Goal: Task Accomplishment & Management: Manage account settings

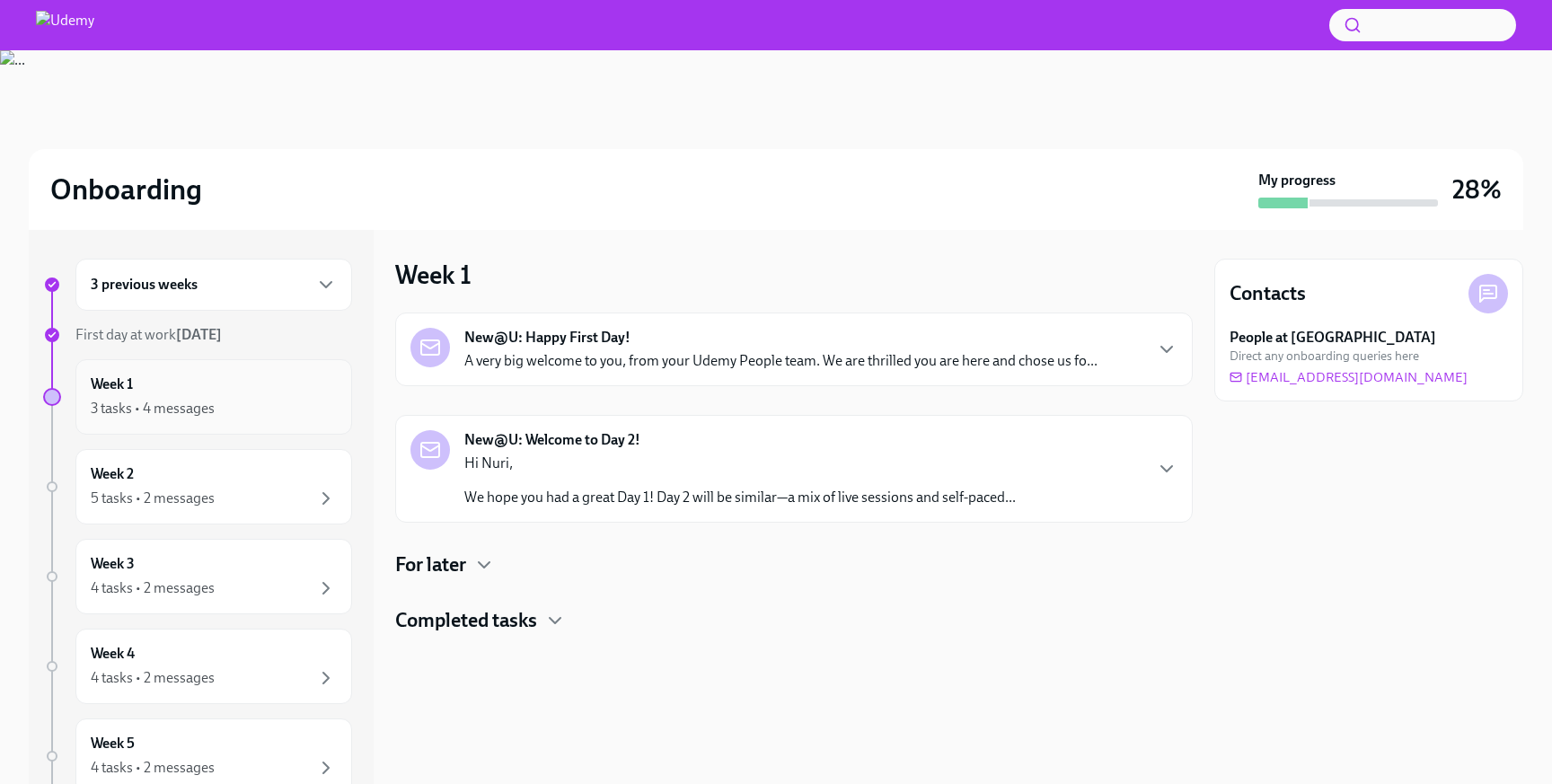
click at [226, 398] on div "3 tasks • 4 messages" at bounding box center [214, 409] width 246 height 21
click at [326, 388] on div "Week 1 3 tasks • 4 messages" at bounding box center [214, 396] width 246 height 45
click at [266, 479] on div "Week 2 5 tasks • 2 messages" at bounding box center [214, 487] width 246 height 45
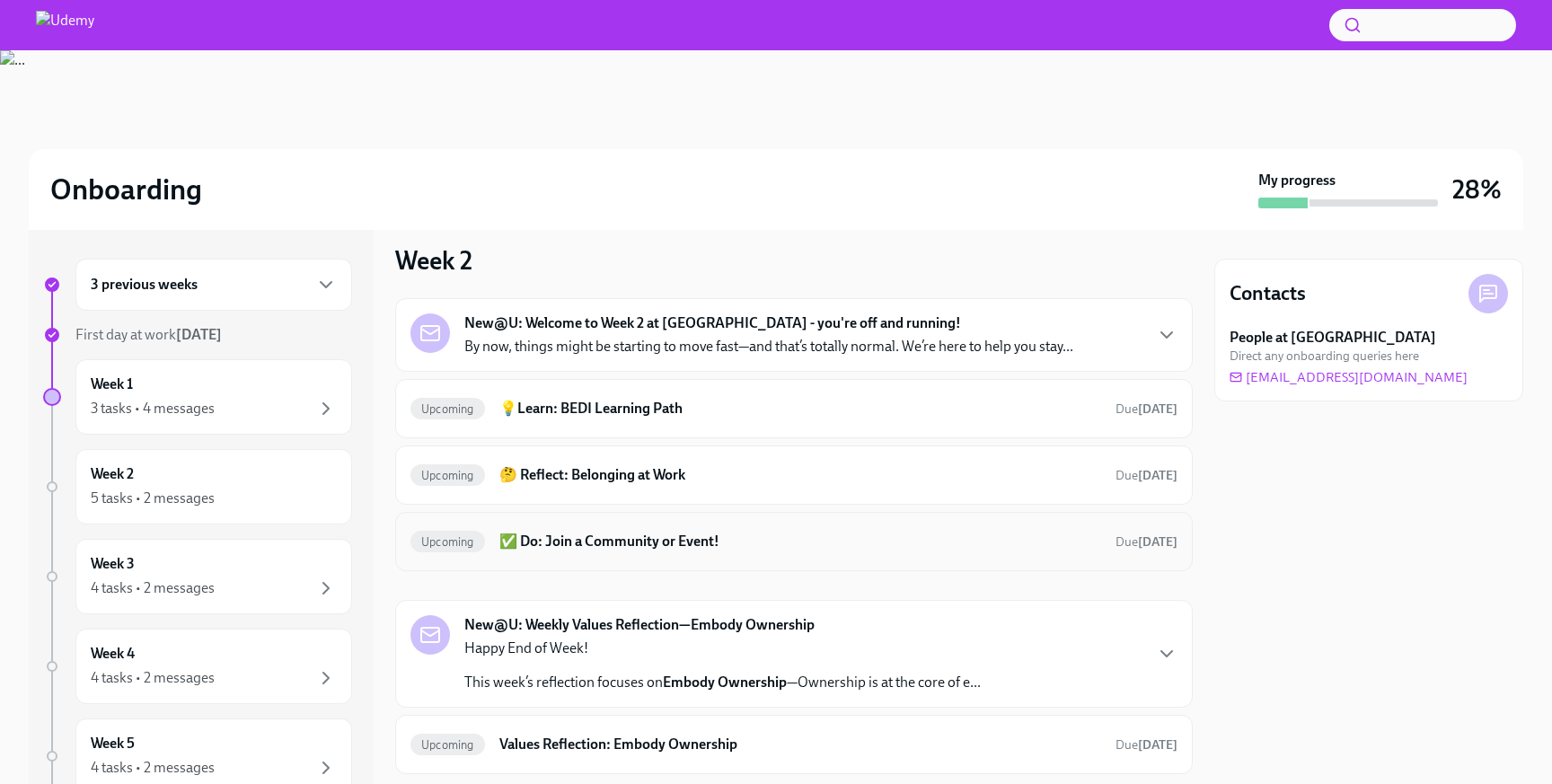
scroll to position [17, 0]
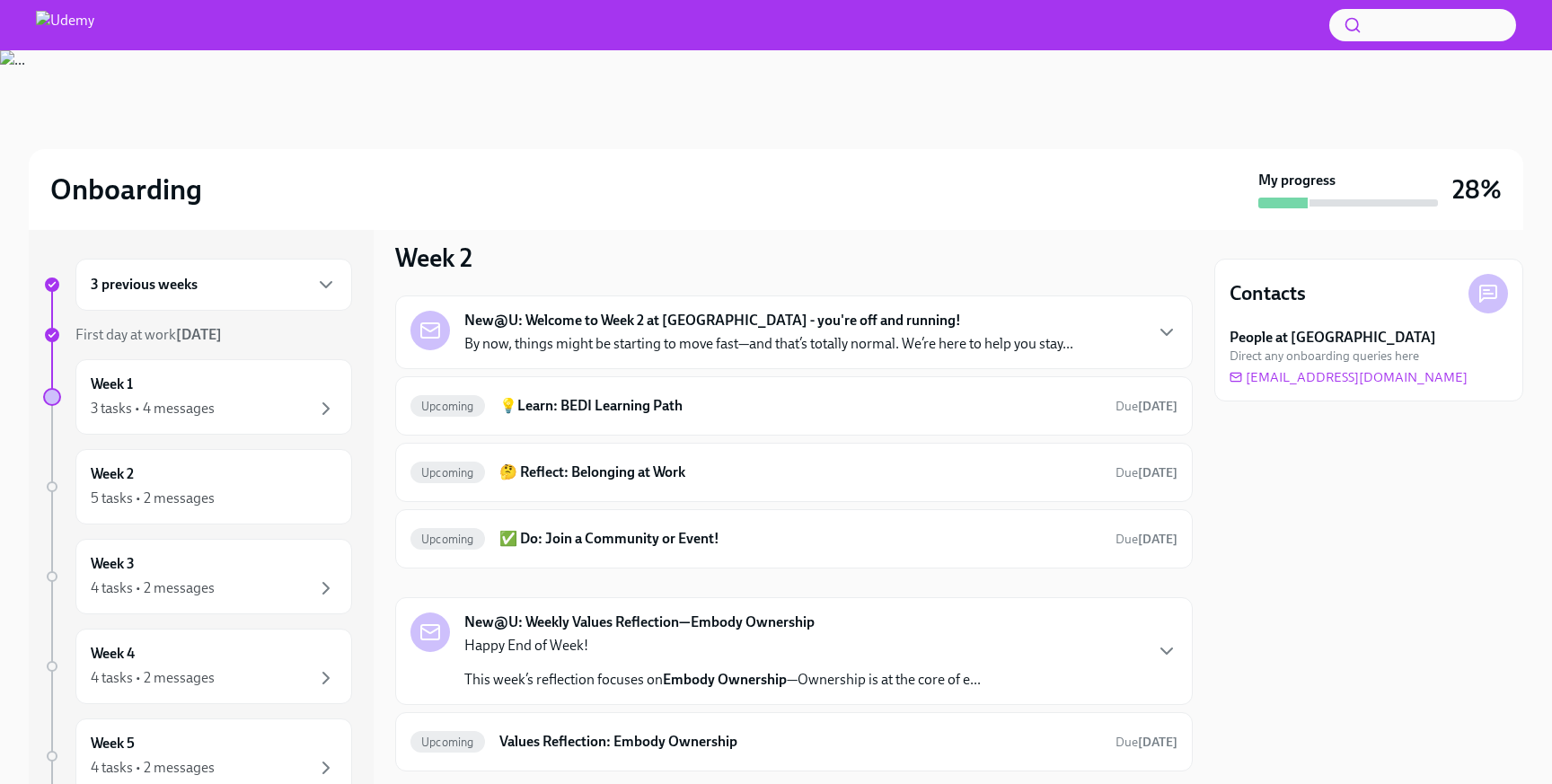
click at [249, 290] on div "3 previous weeks" at bounding box center [214, 285] width 246 height 21
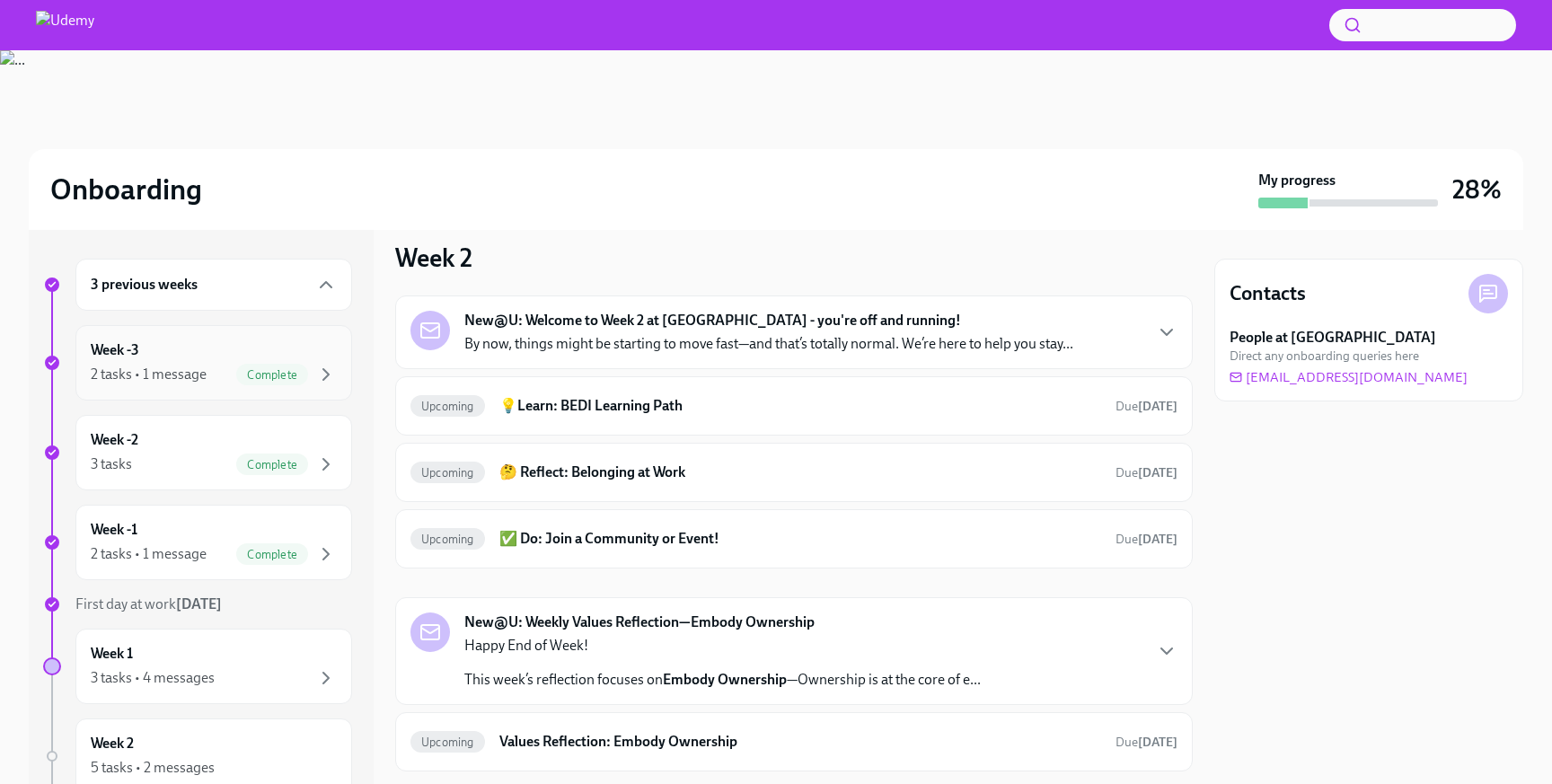
click at [245, 364] on div "Complete" at bounding box center [271, 374] width 72 height 21
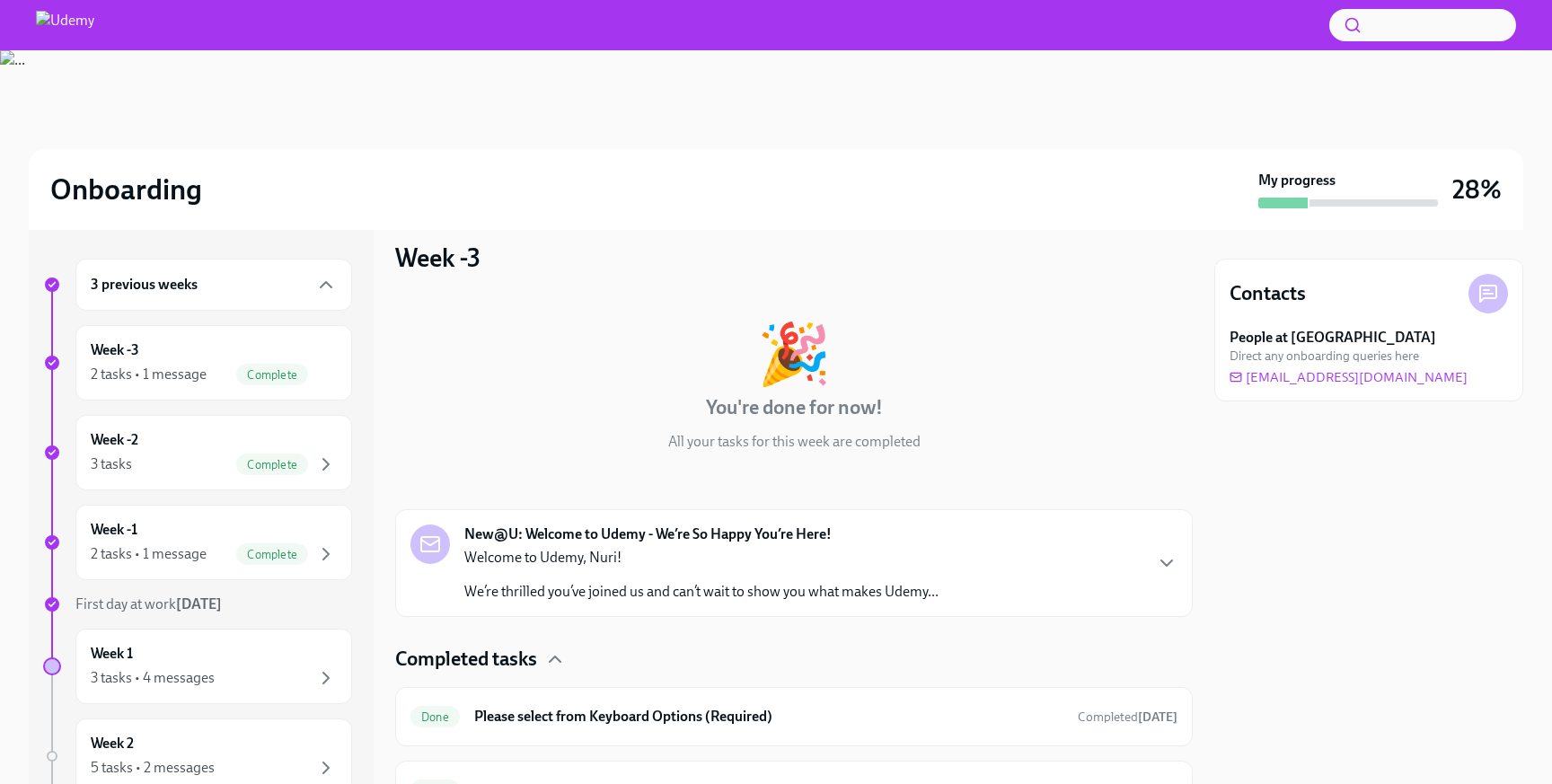
scroll to position [111, 0]
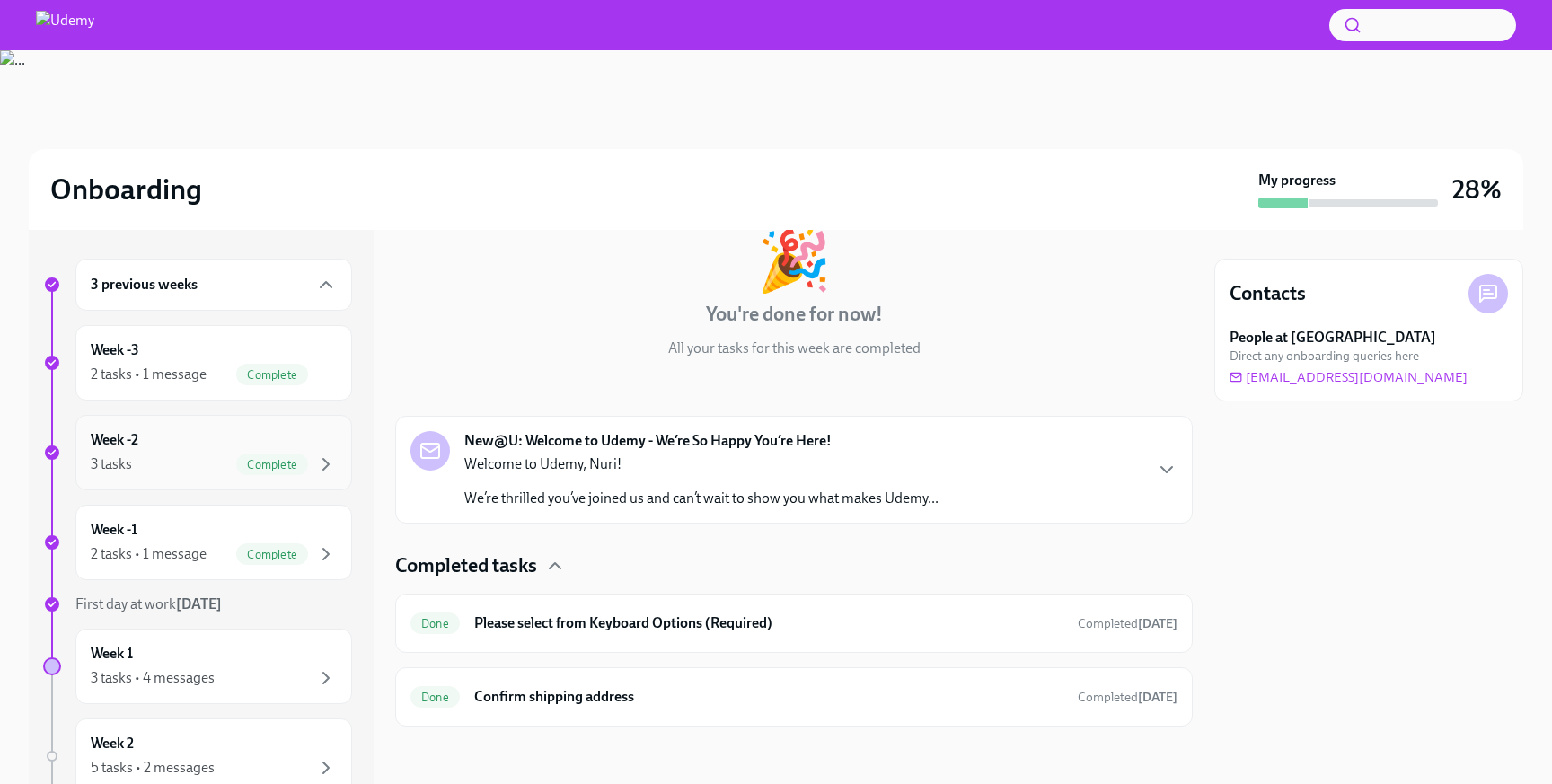
click at [209, 432] on div "Week -2 3 tasks Complete" at bounding box center [214, 452] width 246 height 45
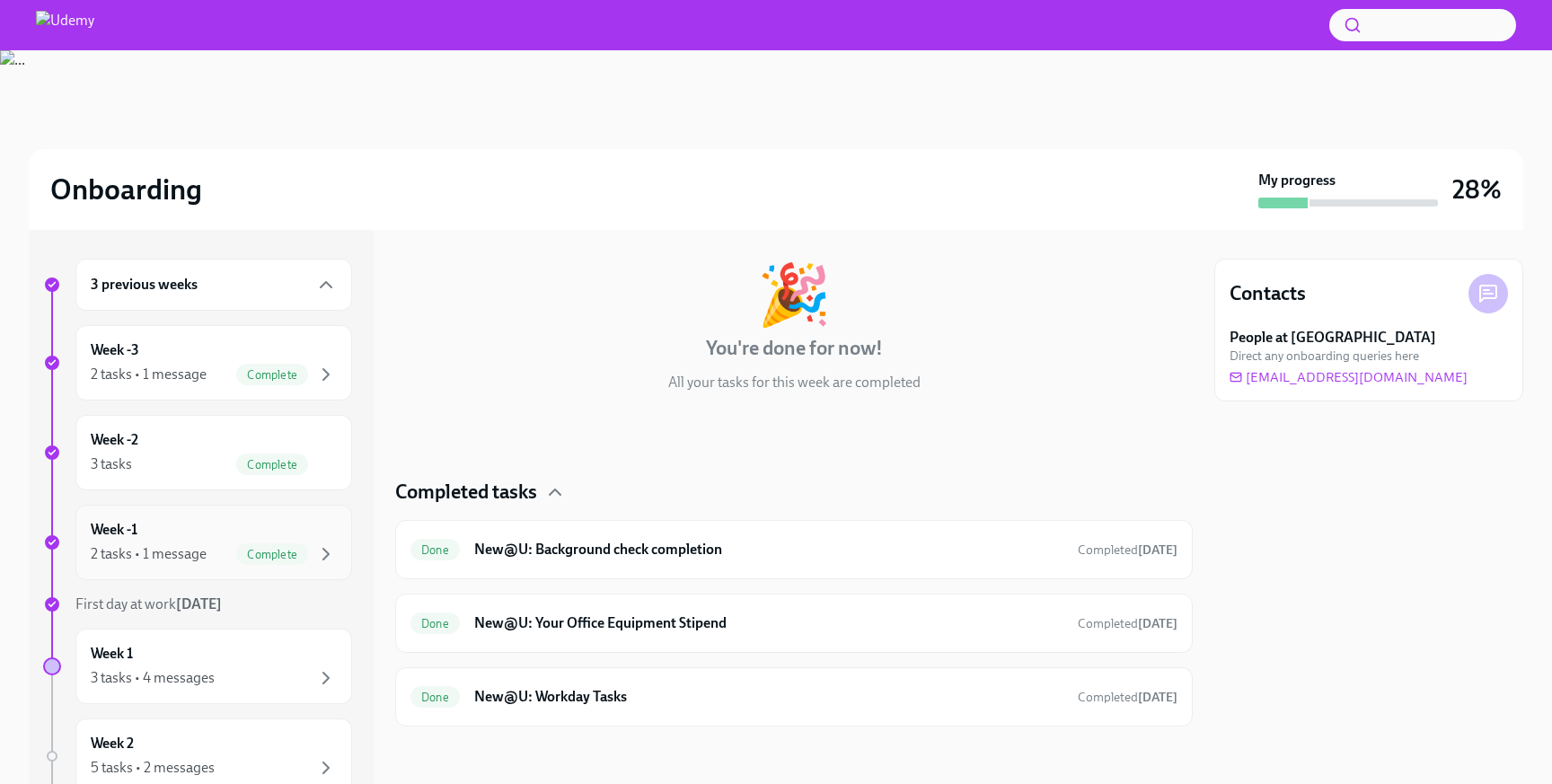
click at [150, 565] on div "Week -1 2 tasks • 1 message Complete" at bounding box center [213, 543] width 276 height 75
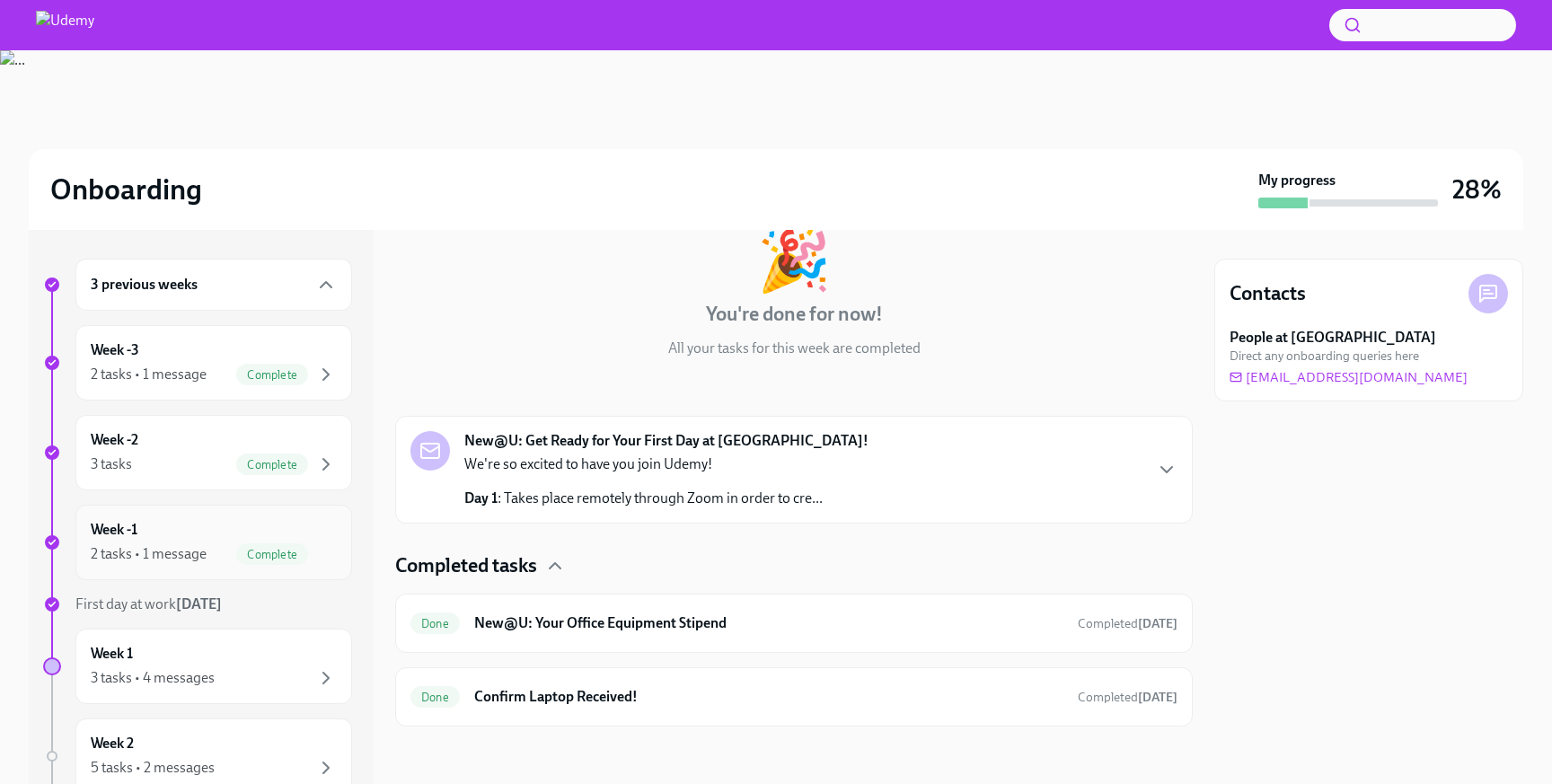
click at [206, 532] on div "Week -1 2 tasks • 1 message Complete" at bounding box center [214, 542] width 246 height 45
click at [279, 649] on div "Week 1 3 tasks • 4 messages" at bounding box center [214, 666] width 246 height 45
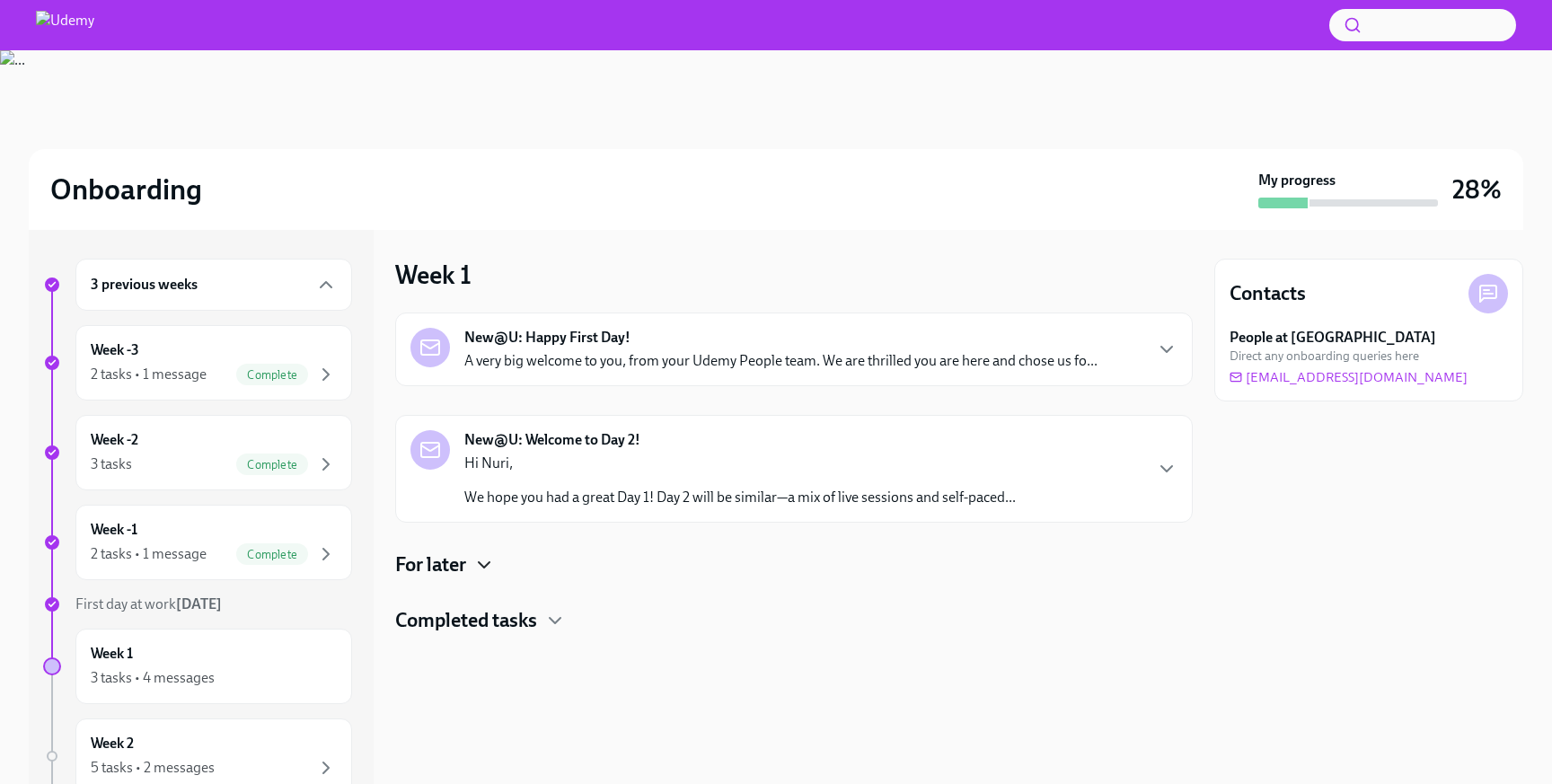
click at [486, 573] on icon "button" at bounding box center [484, 565] width 21 height 21
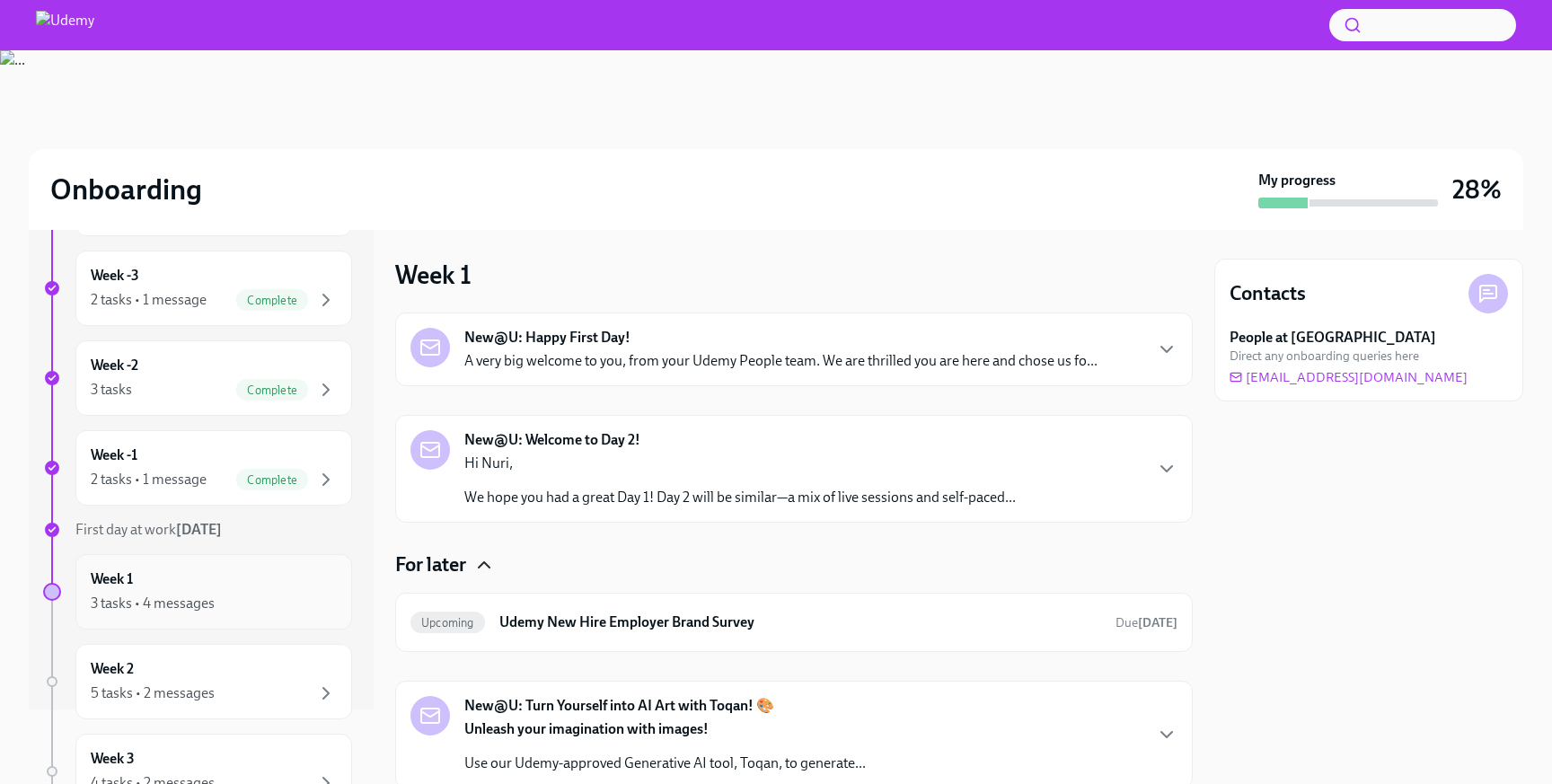
scroll to position [97, 0]
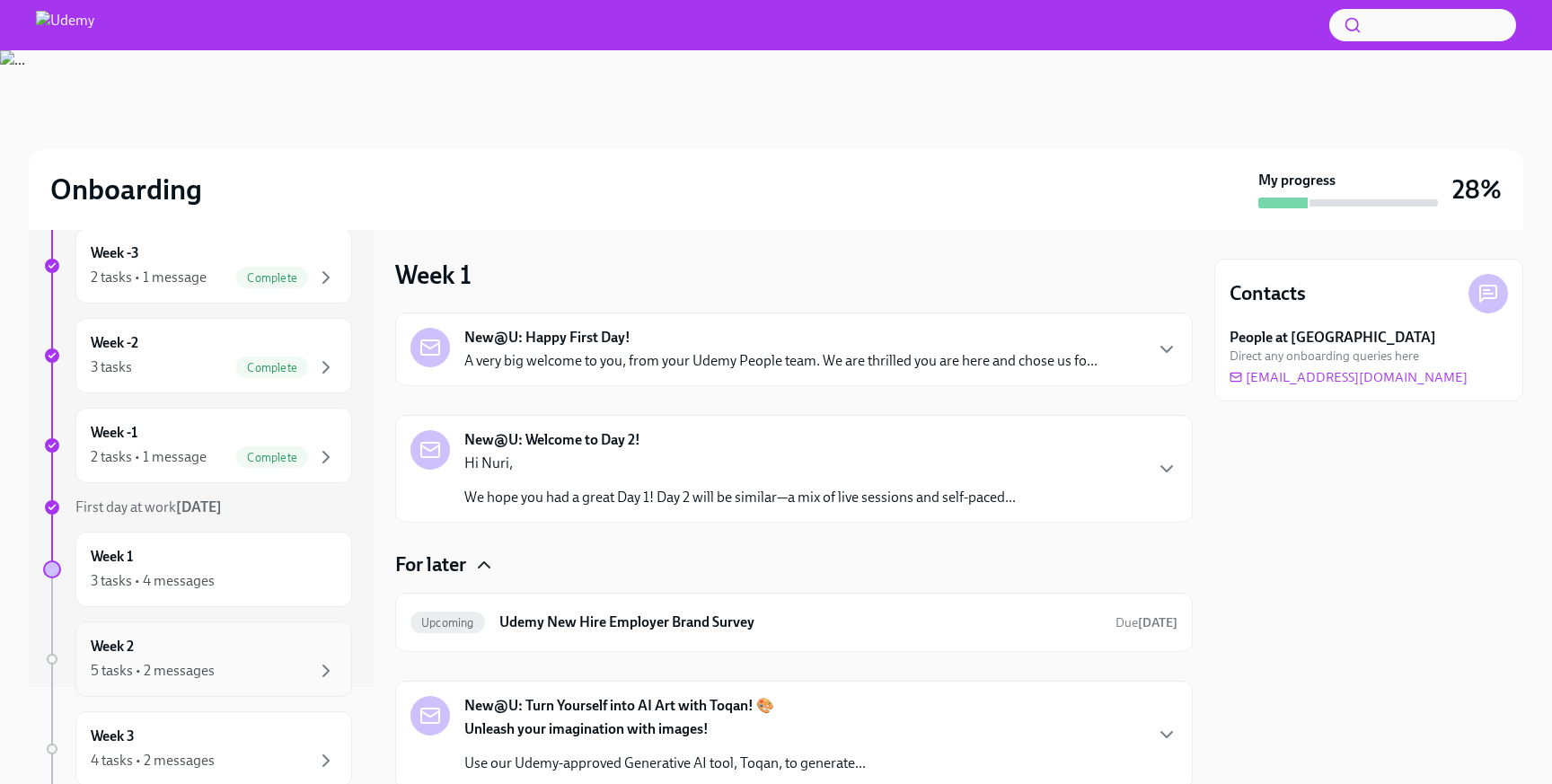
click at [260, 670] on div "5 tasks • 2 messages" at bounding box center [214, 670] width 246 height 21
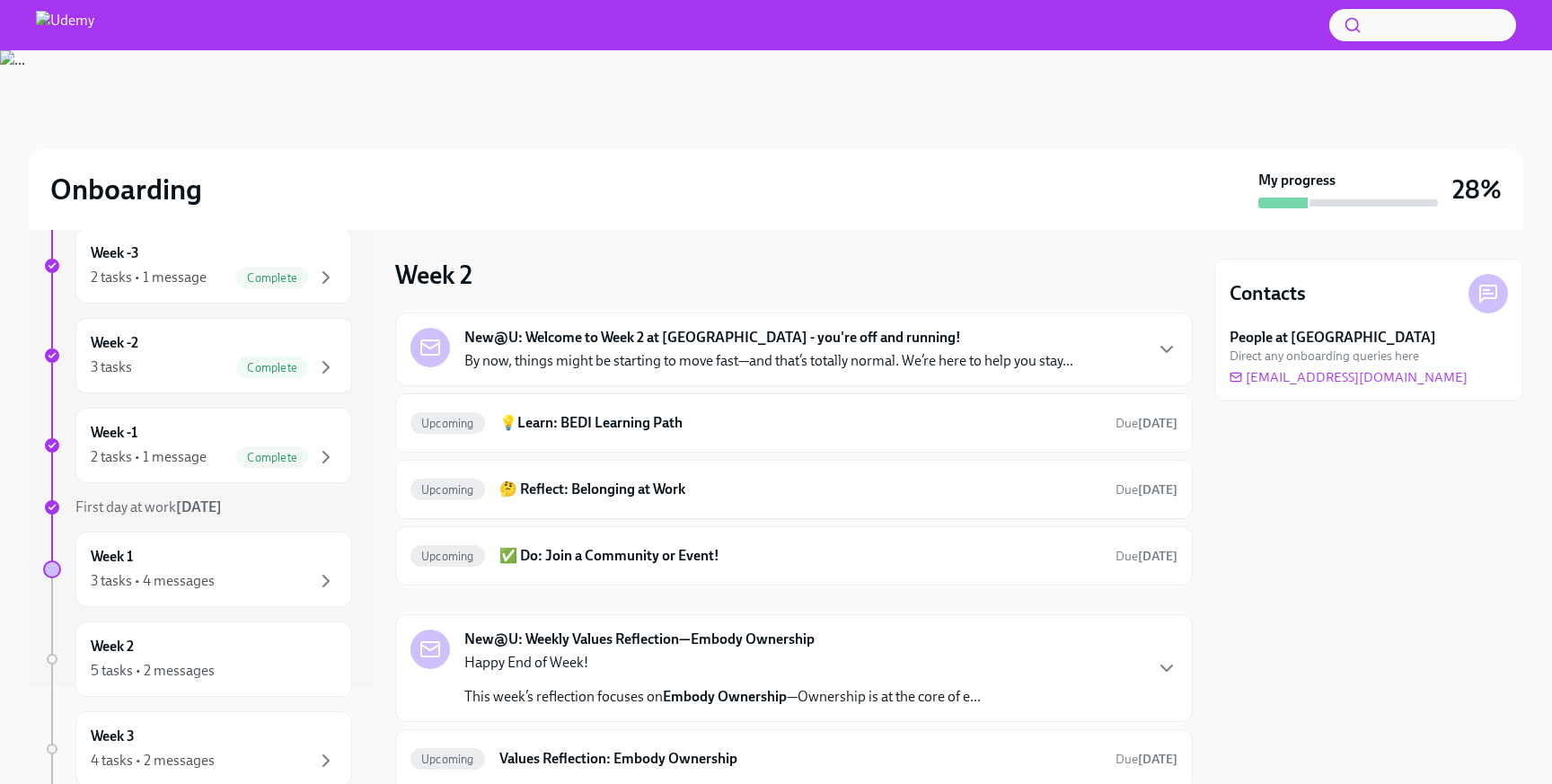
click at [801, 331] on strong "New@U: Welcome to Week 2 at [GEOGRAPHIC_DATA] - you're off and running!" at bounding box center [713, 338] width 496 height 20
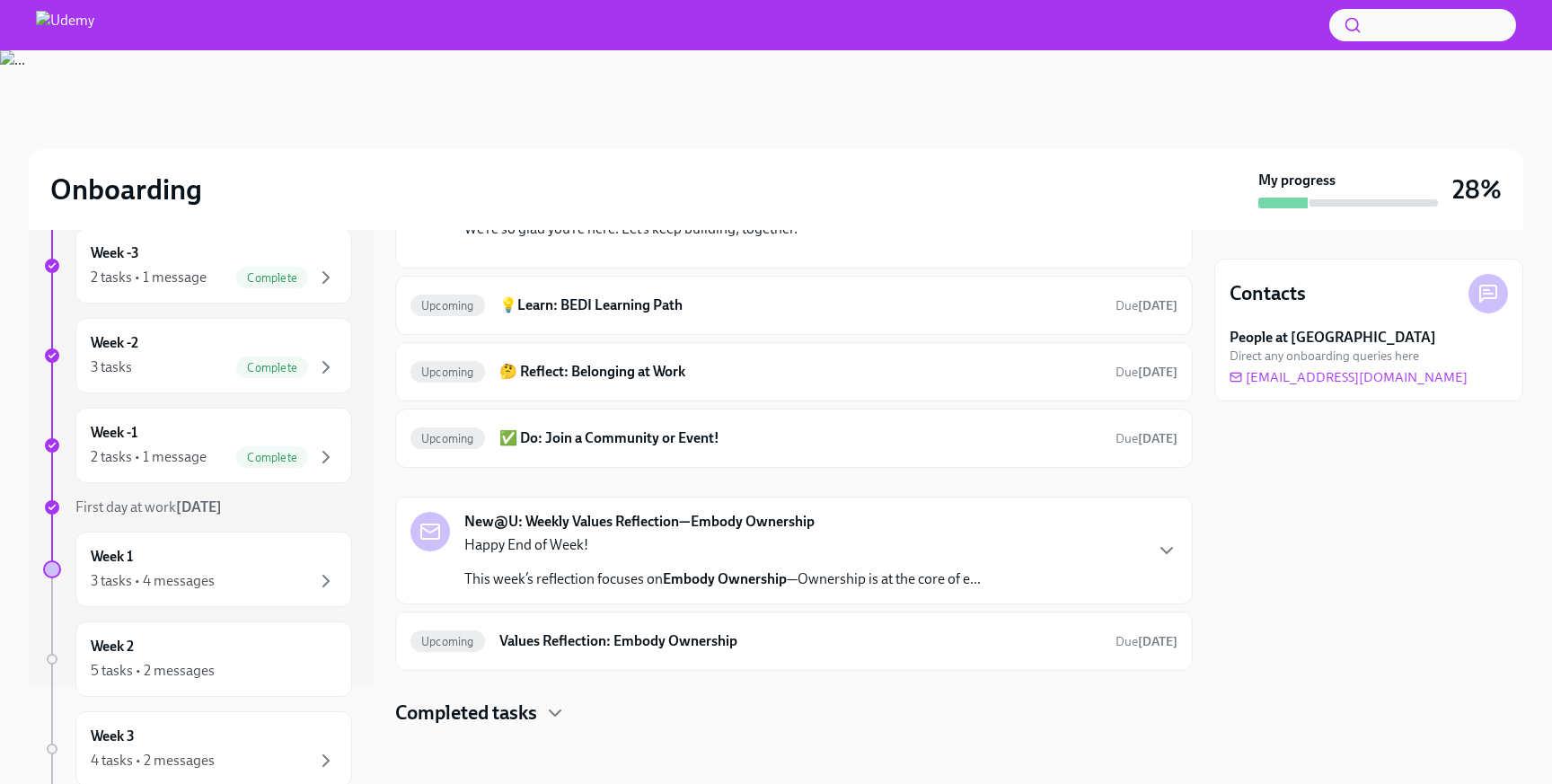
scroll to position [740, 0]
click at [741, 319] on div "Upcoming 💡Learn: BEDI Learning Path Due [DATE]" at bounding box center [794, 305] width 767 height 29
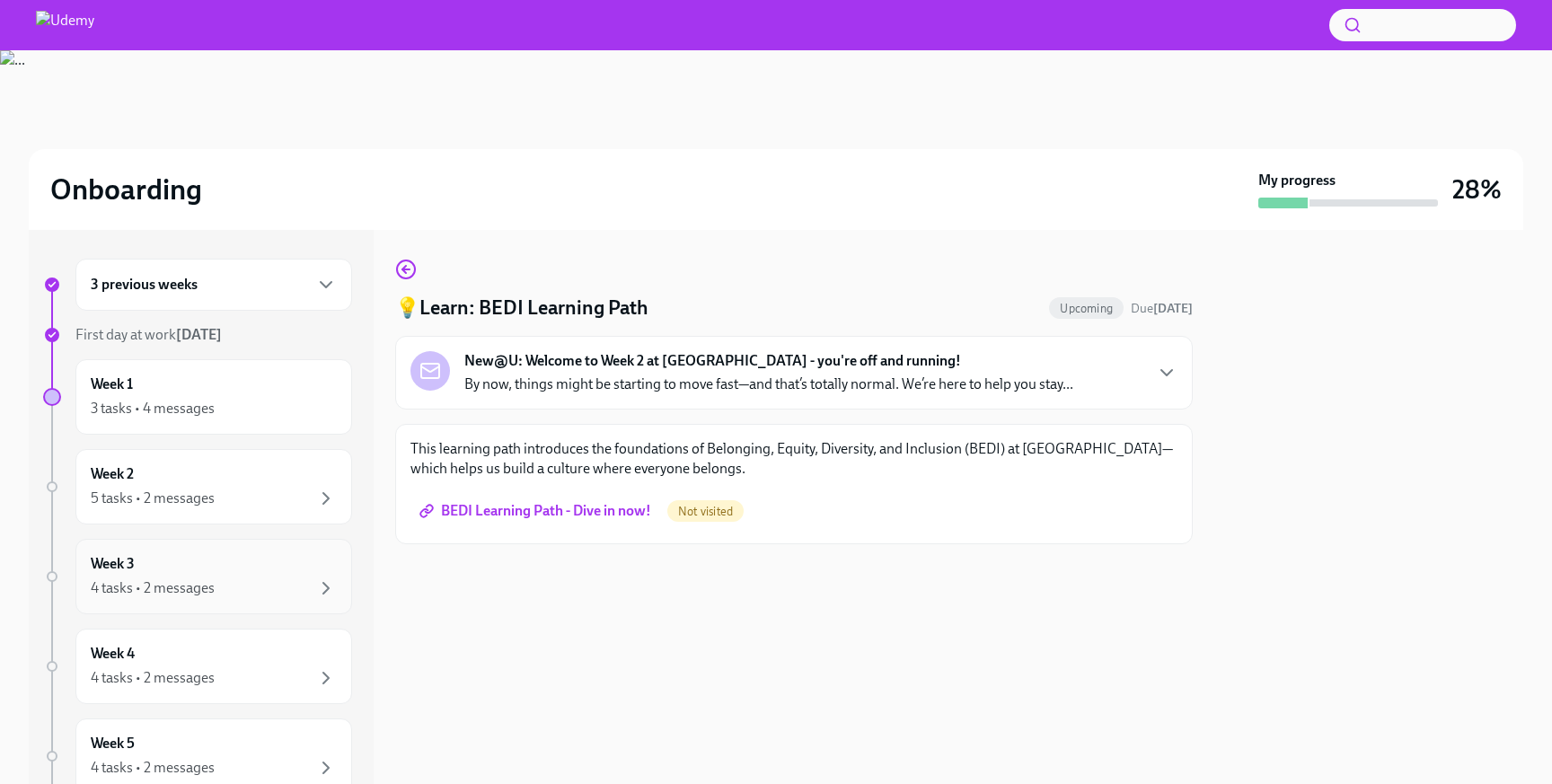
click at [334, 575] on div "Week 3 4 tasks • 2 messages" at bounding box center [214, 576] width 246 height 45
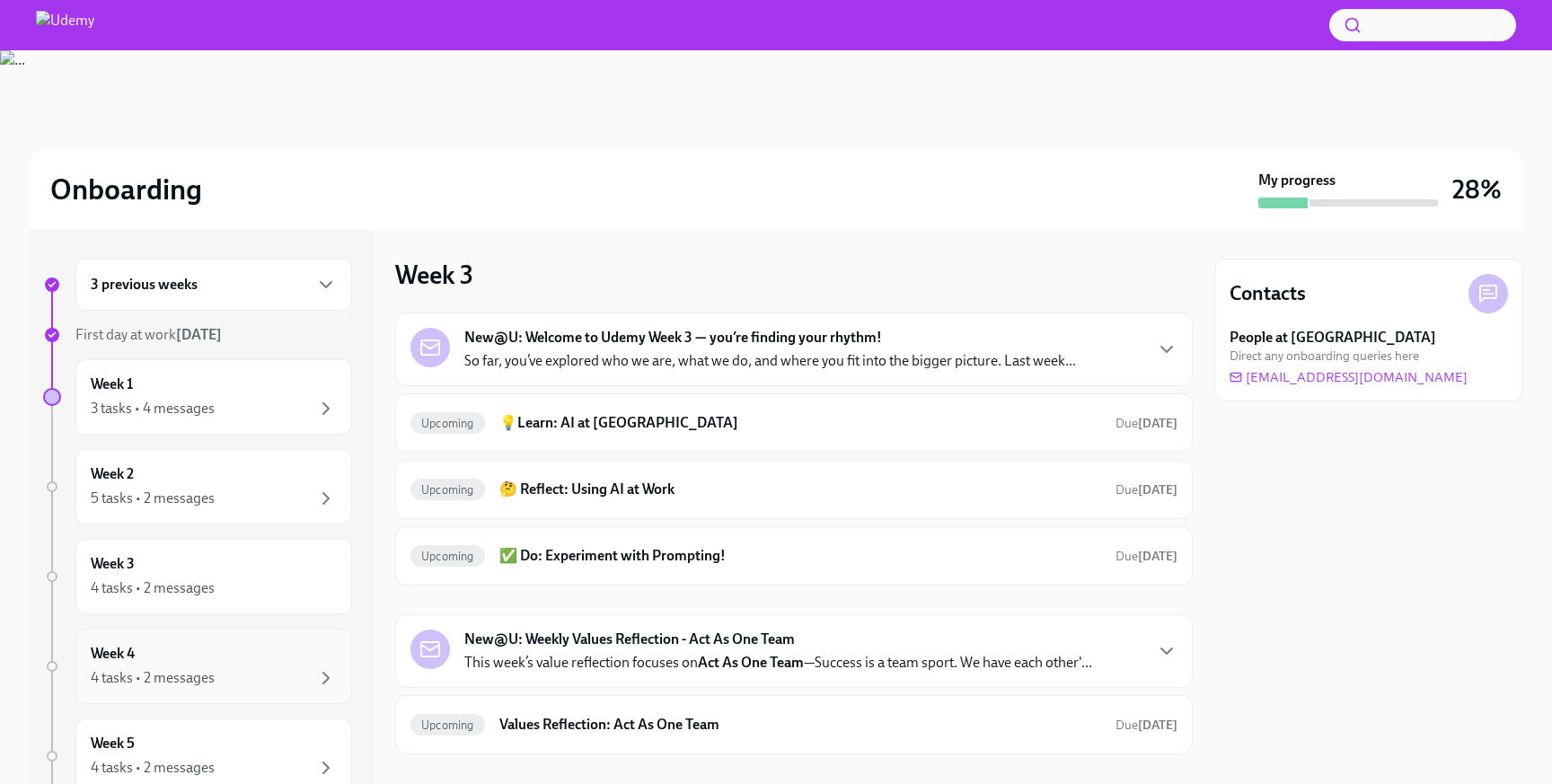
click at [310, 662] on div "Week 4 4 tasks • 2 messages" at bounding box center [214, 666] width 246 height 45
click at [253, 294] on div "3 previous weeks" at bounding box center [214, 285] width 246 height 21
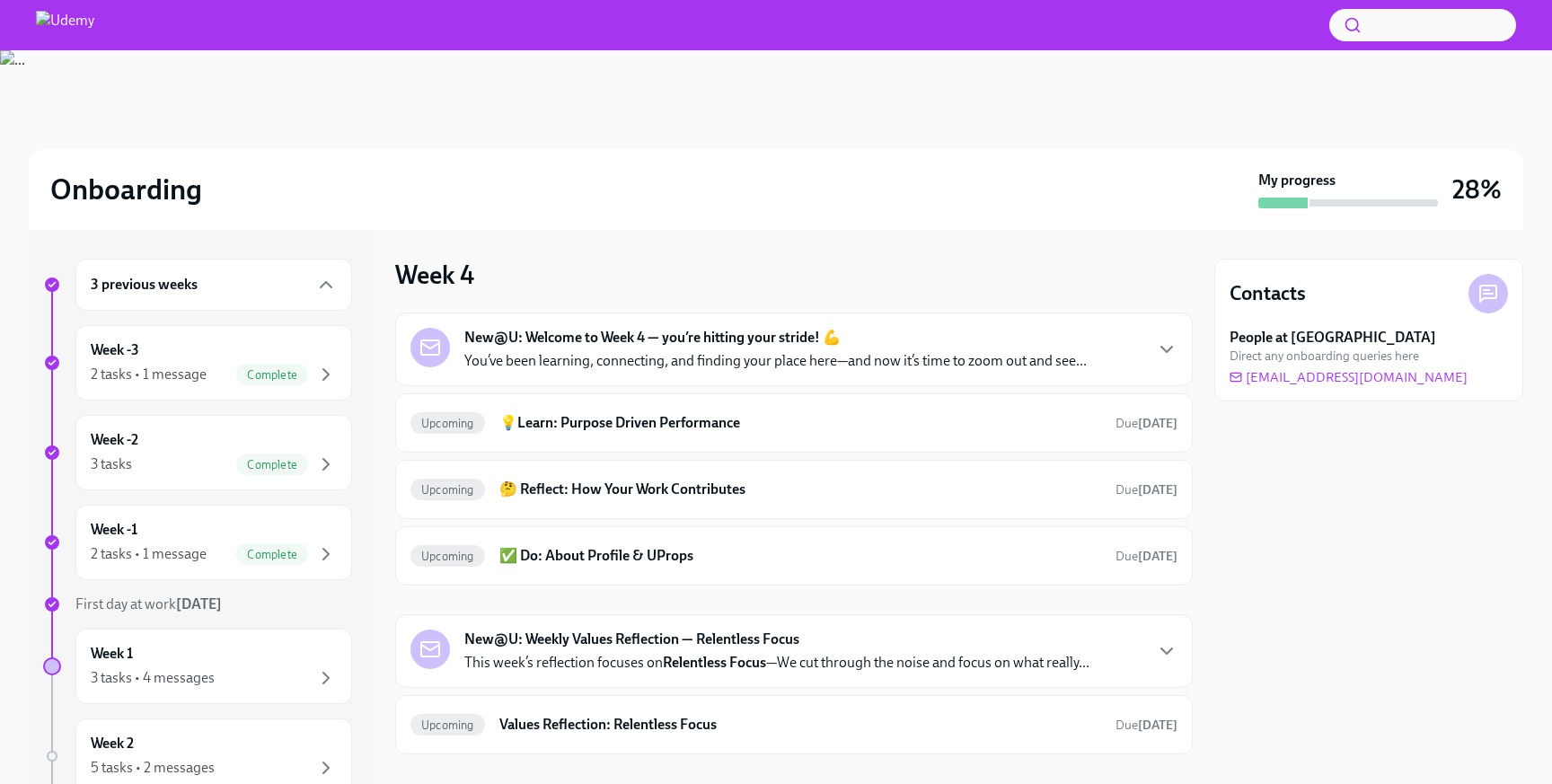
click at [269, 316] on div "3 previous weeks Week -3 2 tasks • 1 message Complete Week -2 3 tasks Complete …" at bounding box center [197, 759] width 309 height 1000
click at [269, 345] on div "Week -3 2 tasks • 1 message Complete" at bounding box center [214, 363] width 246 height 45
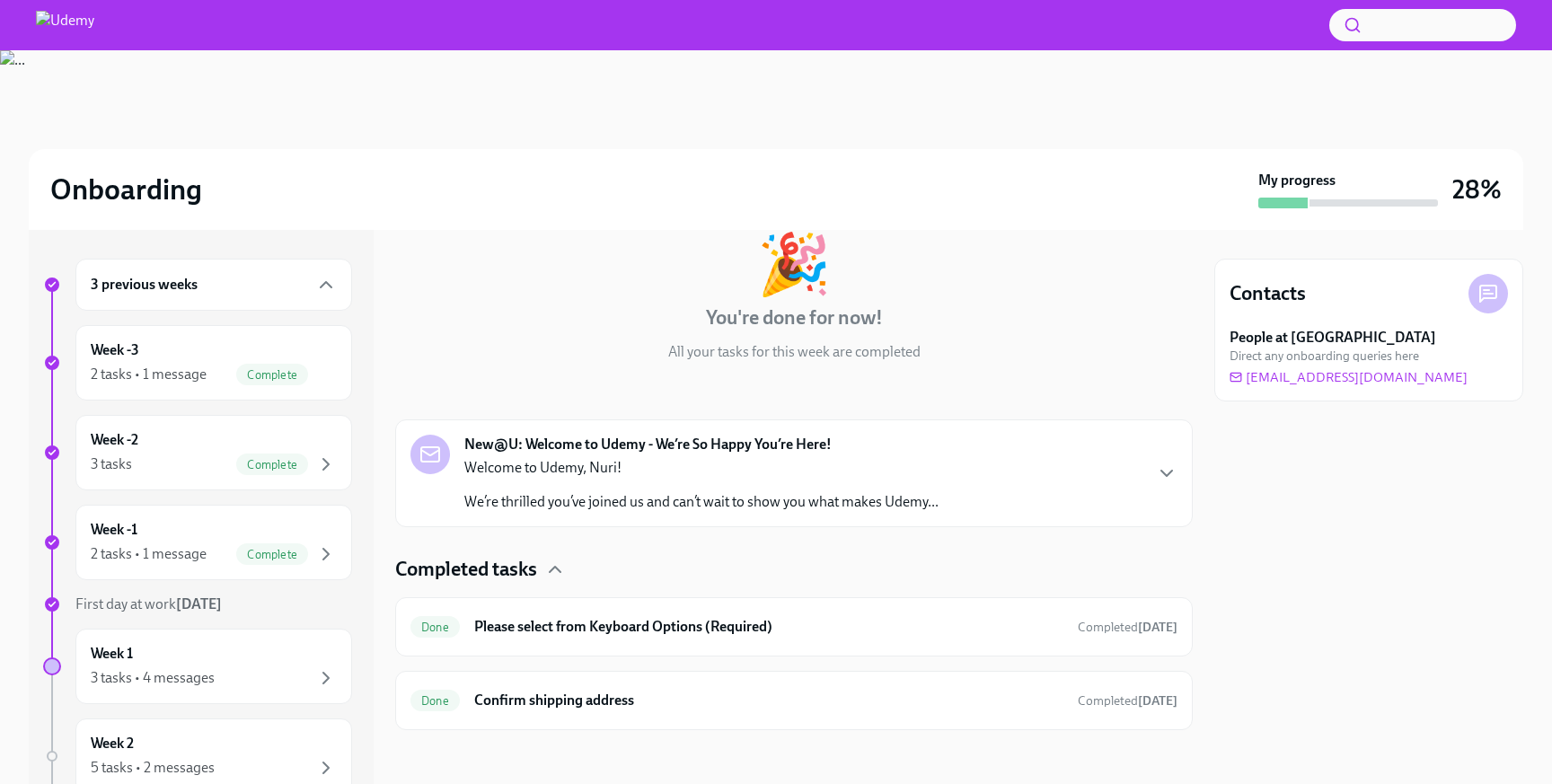
scroll to position [111, 0]
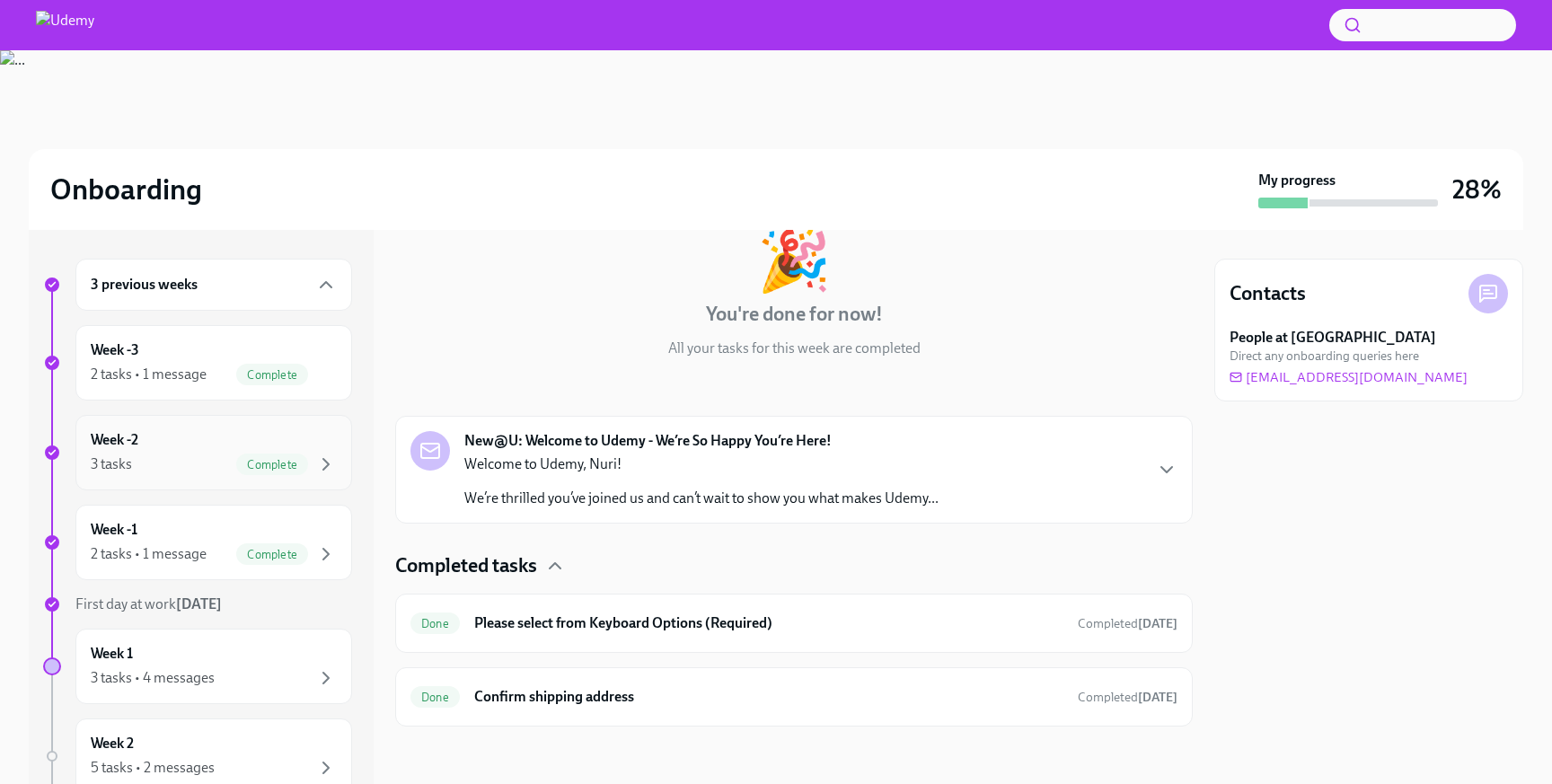
click at [244, 436] on div "Week -2 3 tasks Complete" at bounding box center [214, 452] width 246 height 45
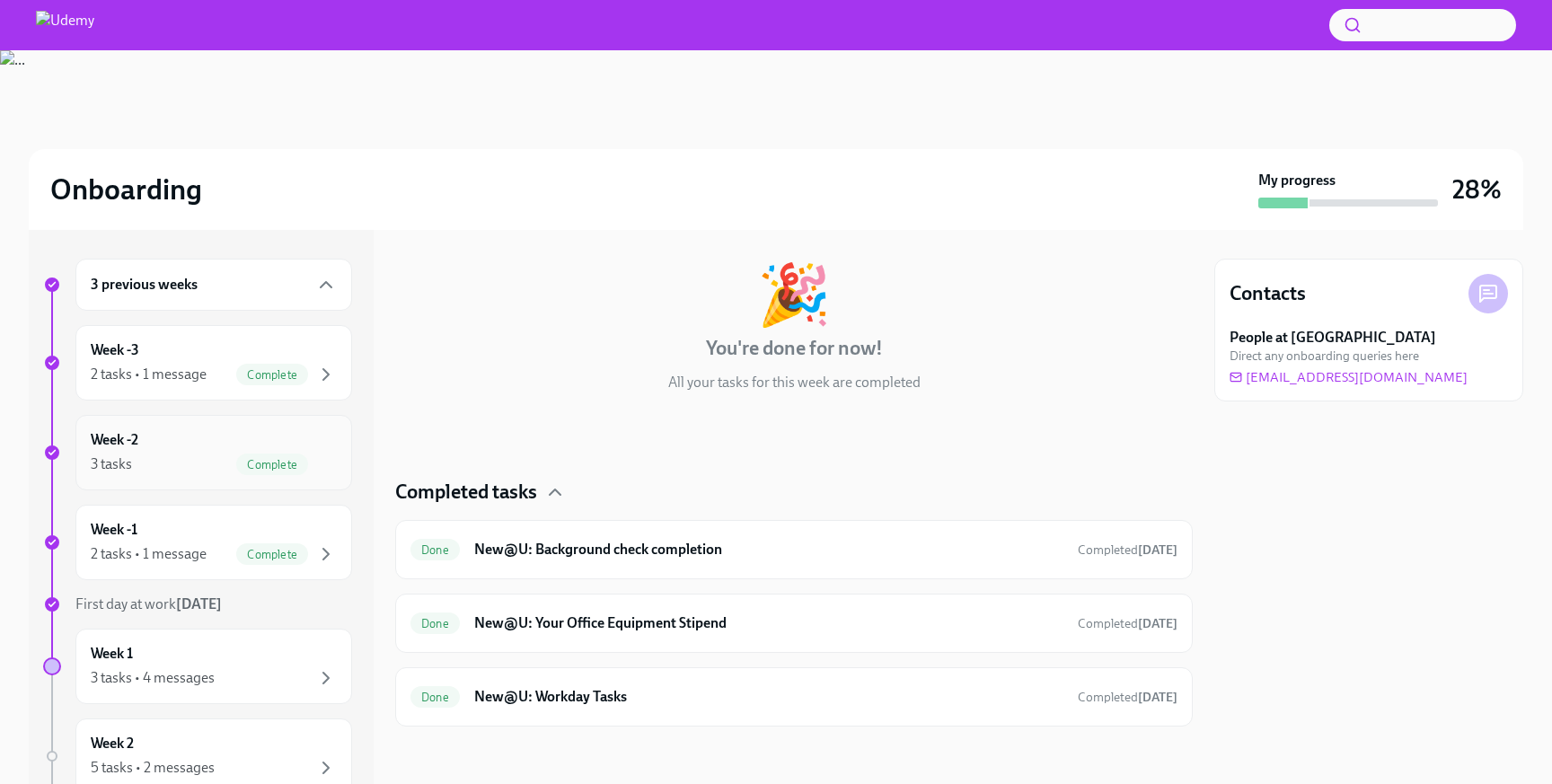
click at [231, 466] on div "3 tasks Complete" at bounding box center [214, 464] width 246 height 21
click at [253, 541] on div "Week -1 2 tasks • 1 message Complete" at bounding box center [214, 542] width 246 height 45
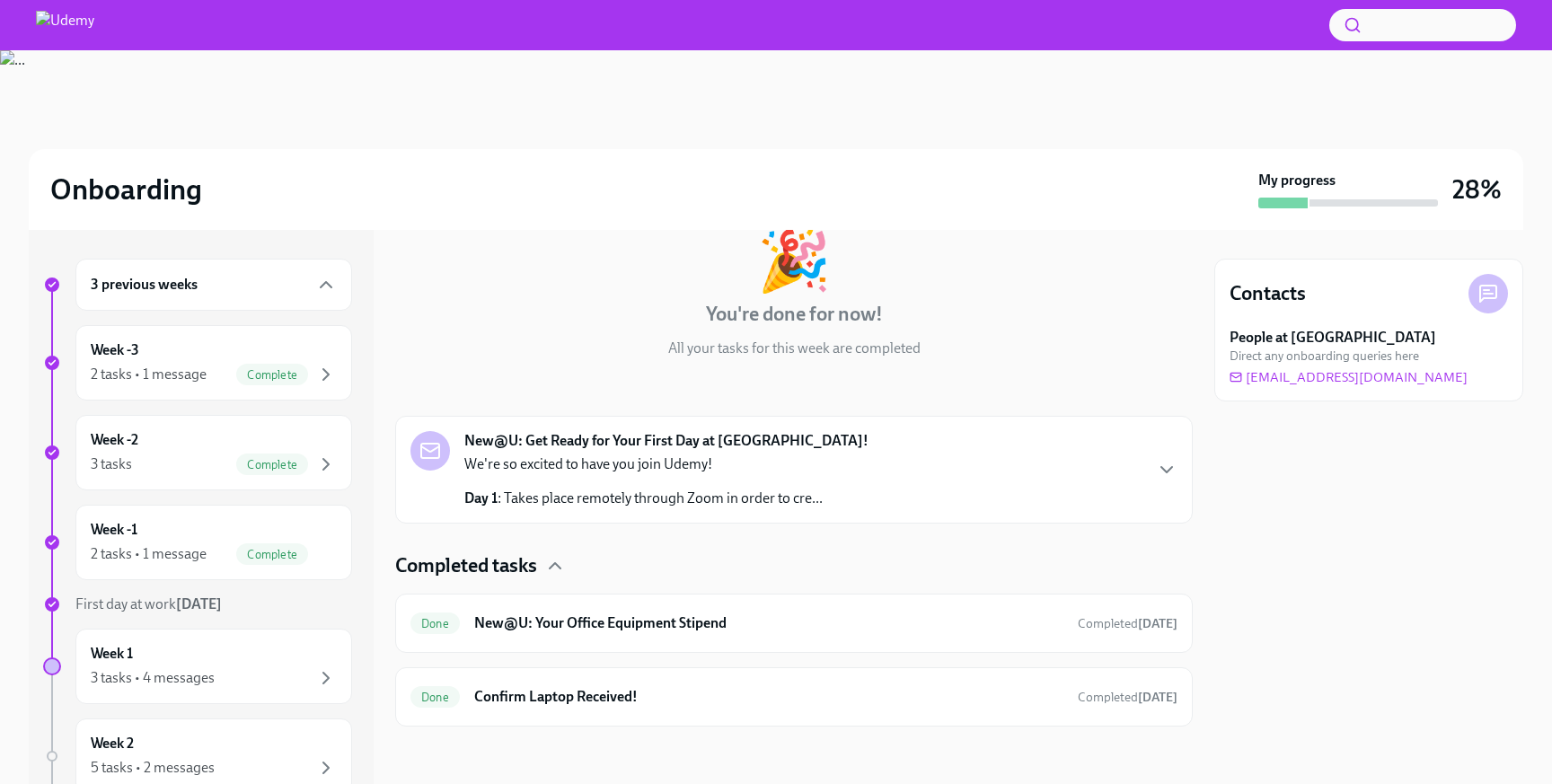
click at [742, 499] on p "Day 1 : Takes place remotely through Zoom in order to cre..." at bounding box center [644, 498] width 358 height 20
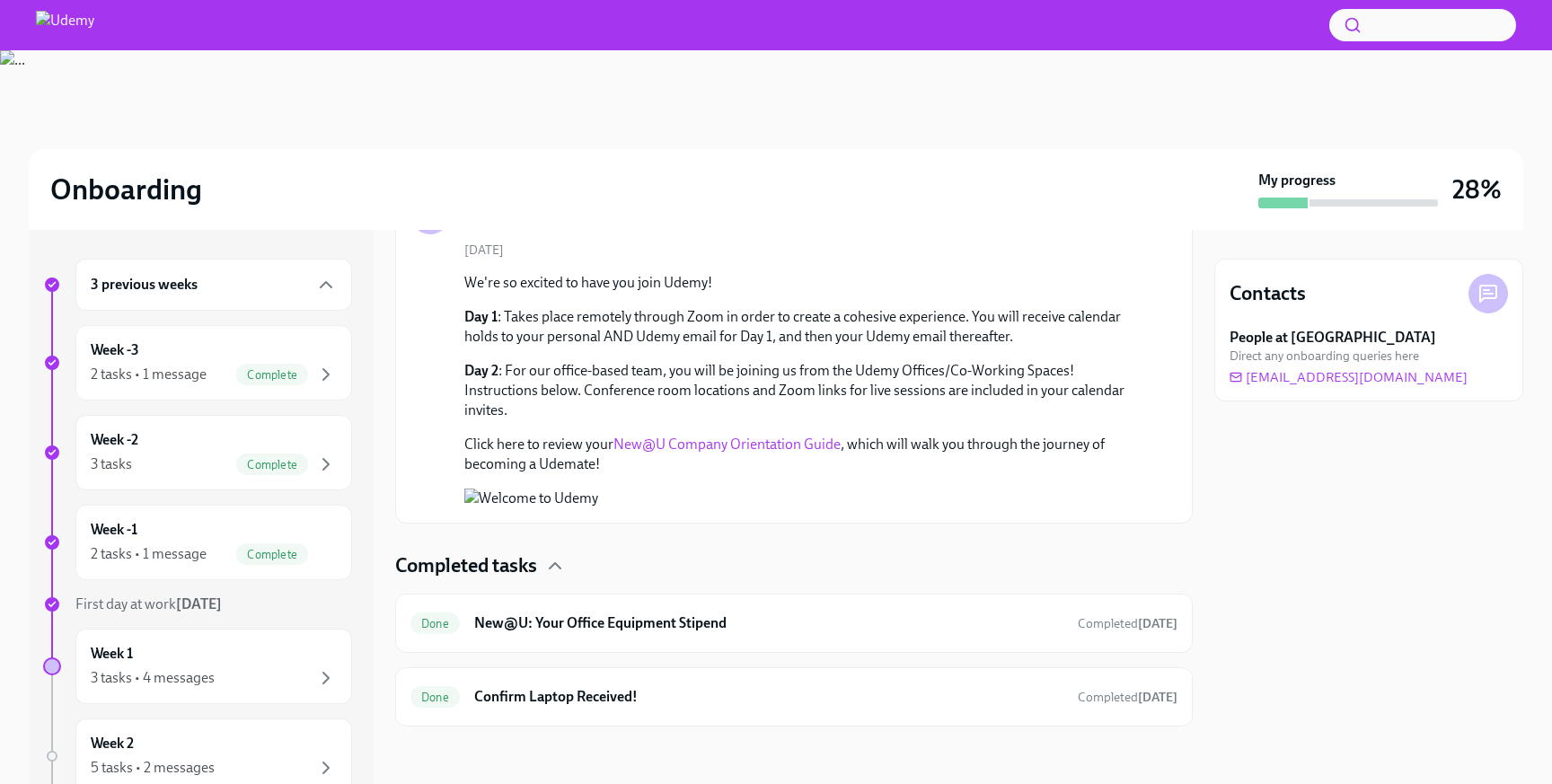
scroll to position [595, 0]
click at [725, 610] on div "Done New@U: Your Office Equipment Stipend Completed [DATE]" at bounding box center [794, 623] width 767 height 29
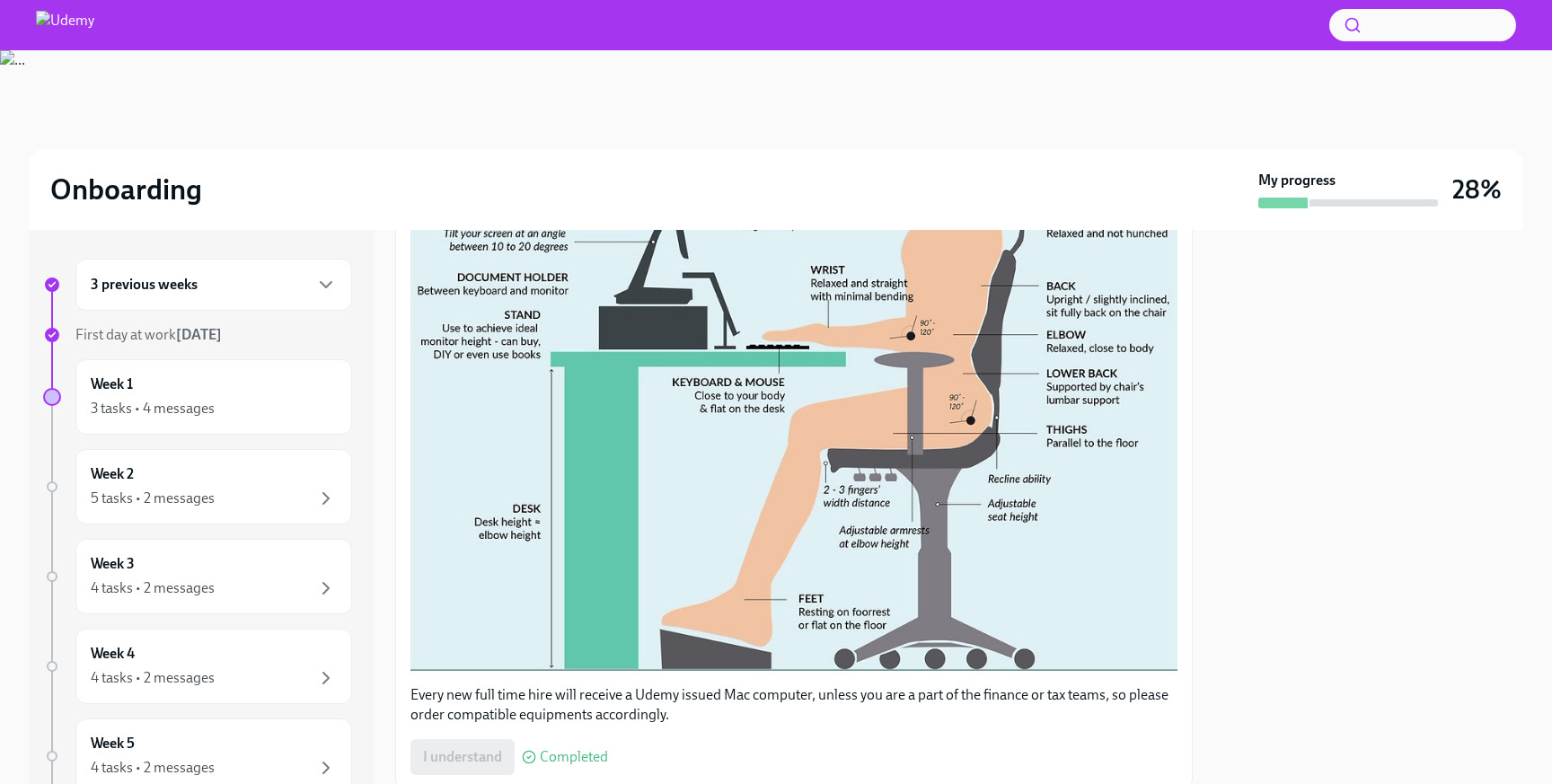
scroll to position [823, 0]
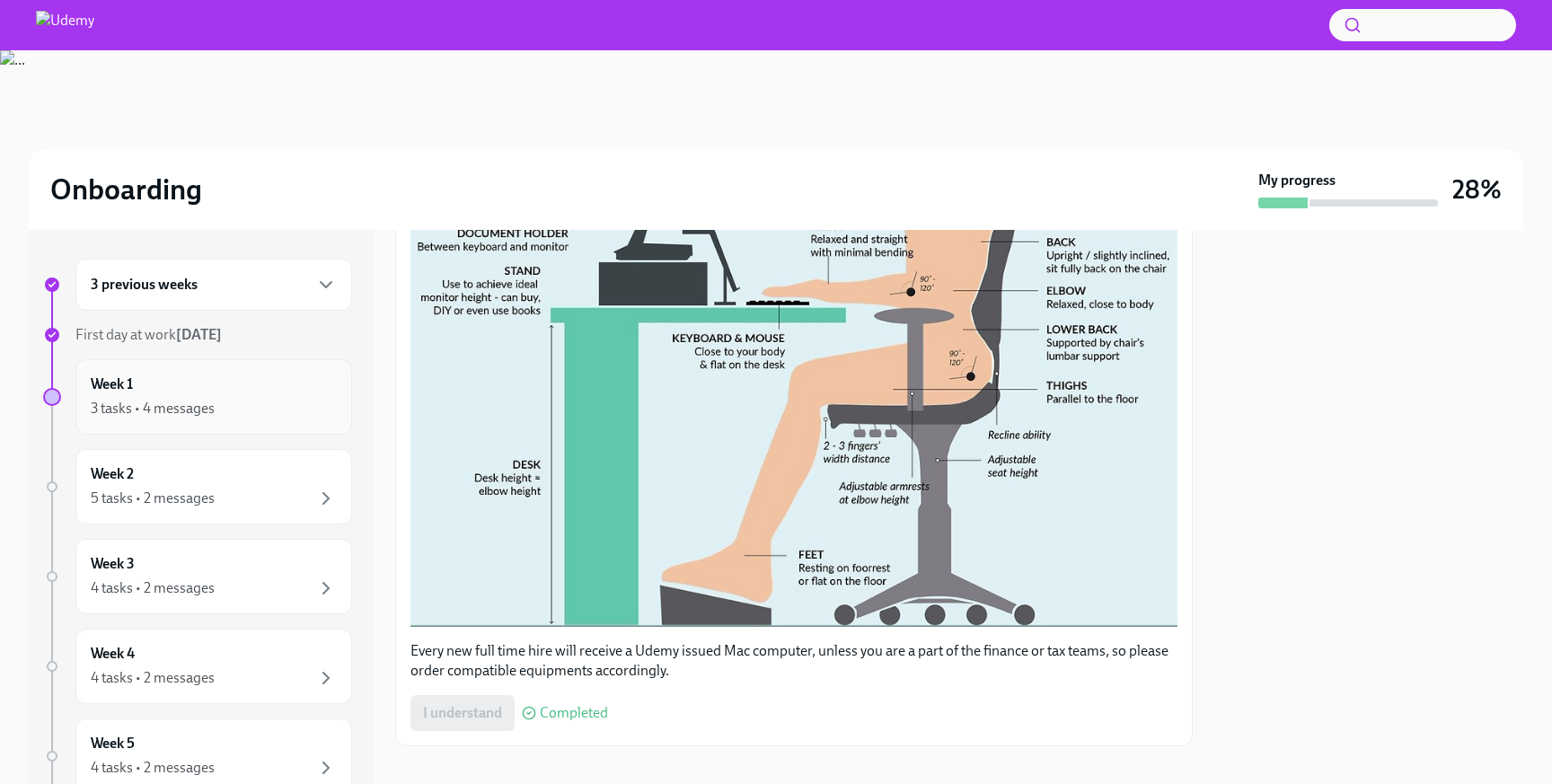
click at [243, 391] on div "Week 1 3 tasks • 4 messages" at bounding box center [214, 396] width 246 height 45
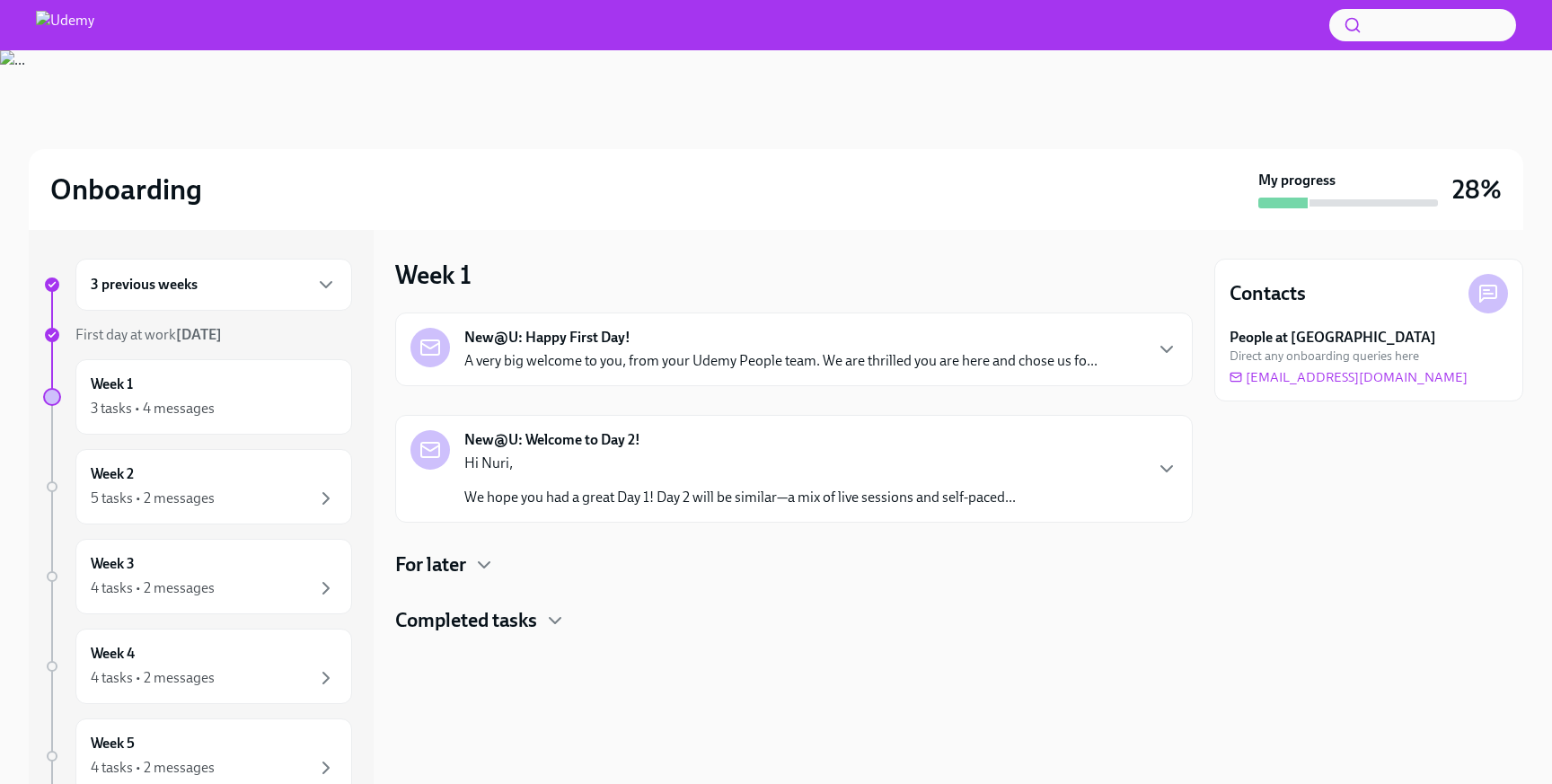
click at [533, 356] on p "A very big welcome to you, from your Udemy People team. We are thrilled you are…" at bounding box center [781, 361] width 633 height 20
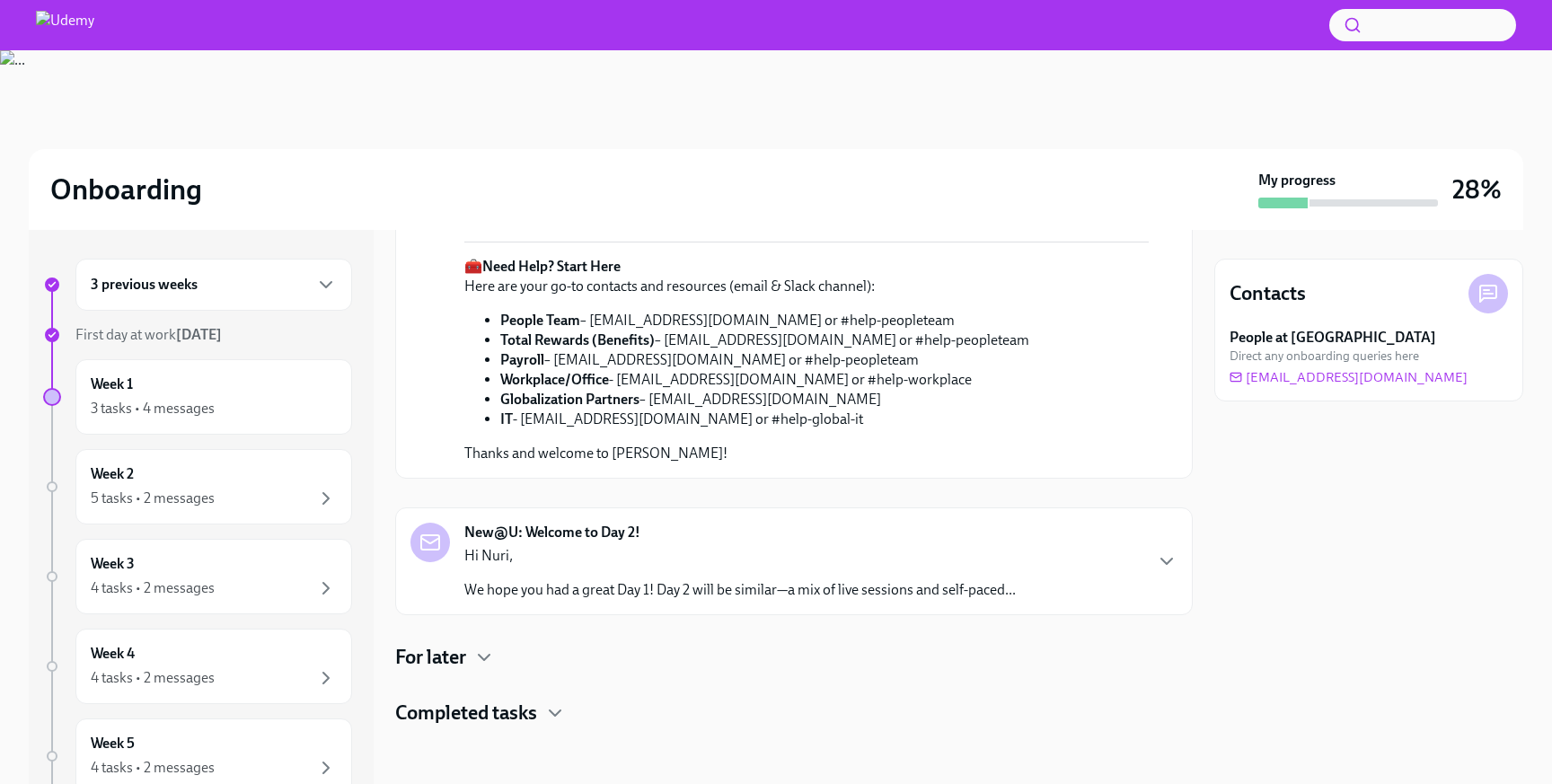
scroll to position [867, 0]
click at [695, 523] on div "New@U: Welcome to Day 2! Hi [PERSON_NAME], We hope you had a great Day 1! Day 2…" at bounding box center [740, 561] width 551 height 77
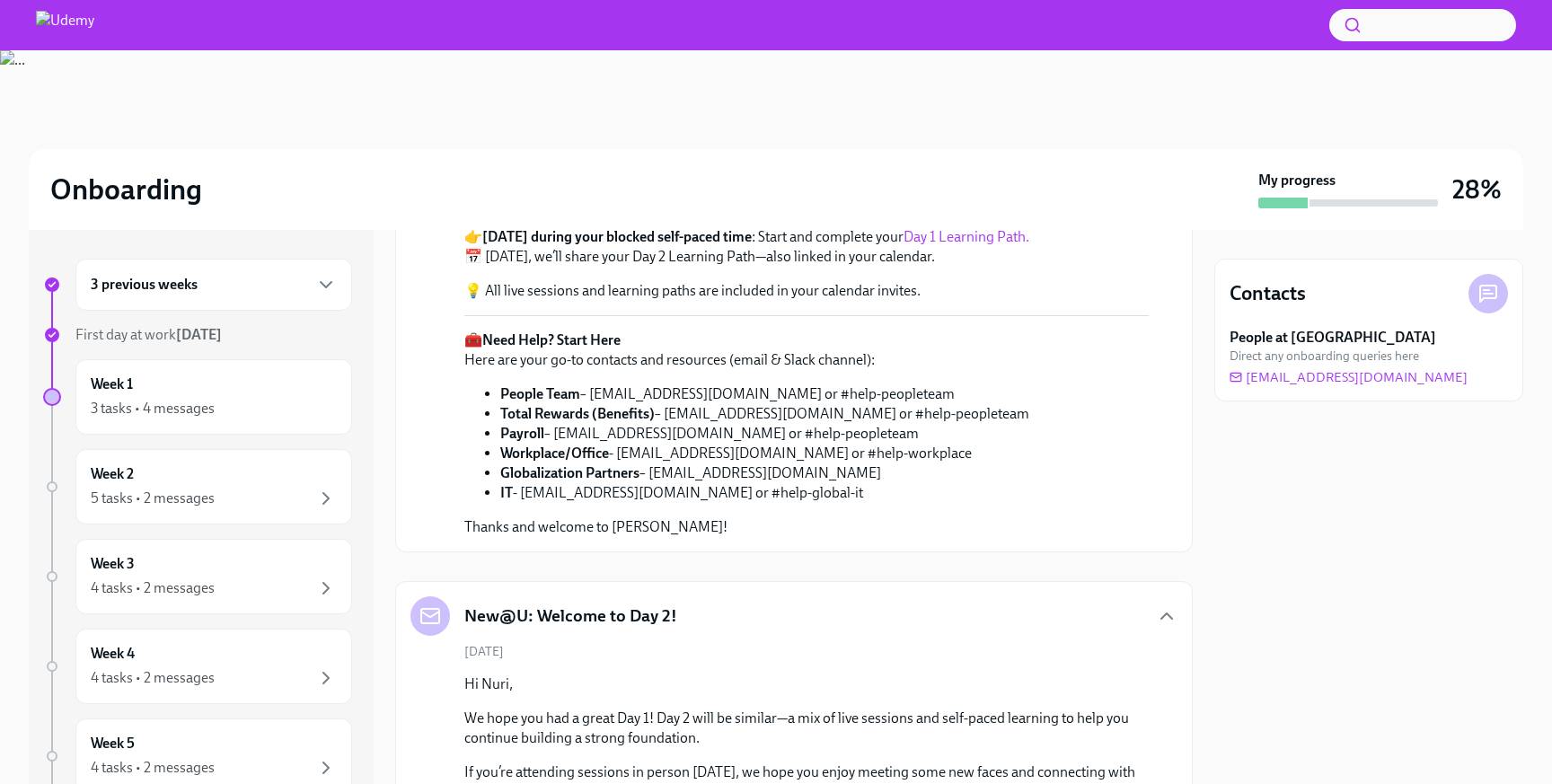
scroll to position [421, 0]
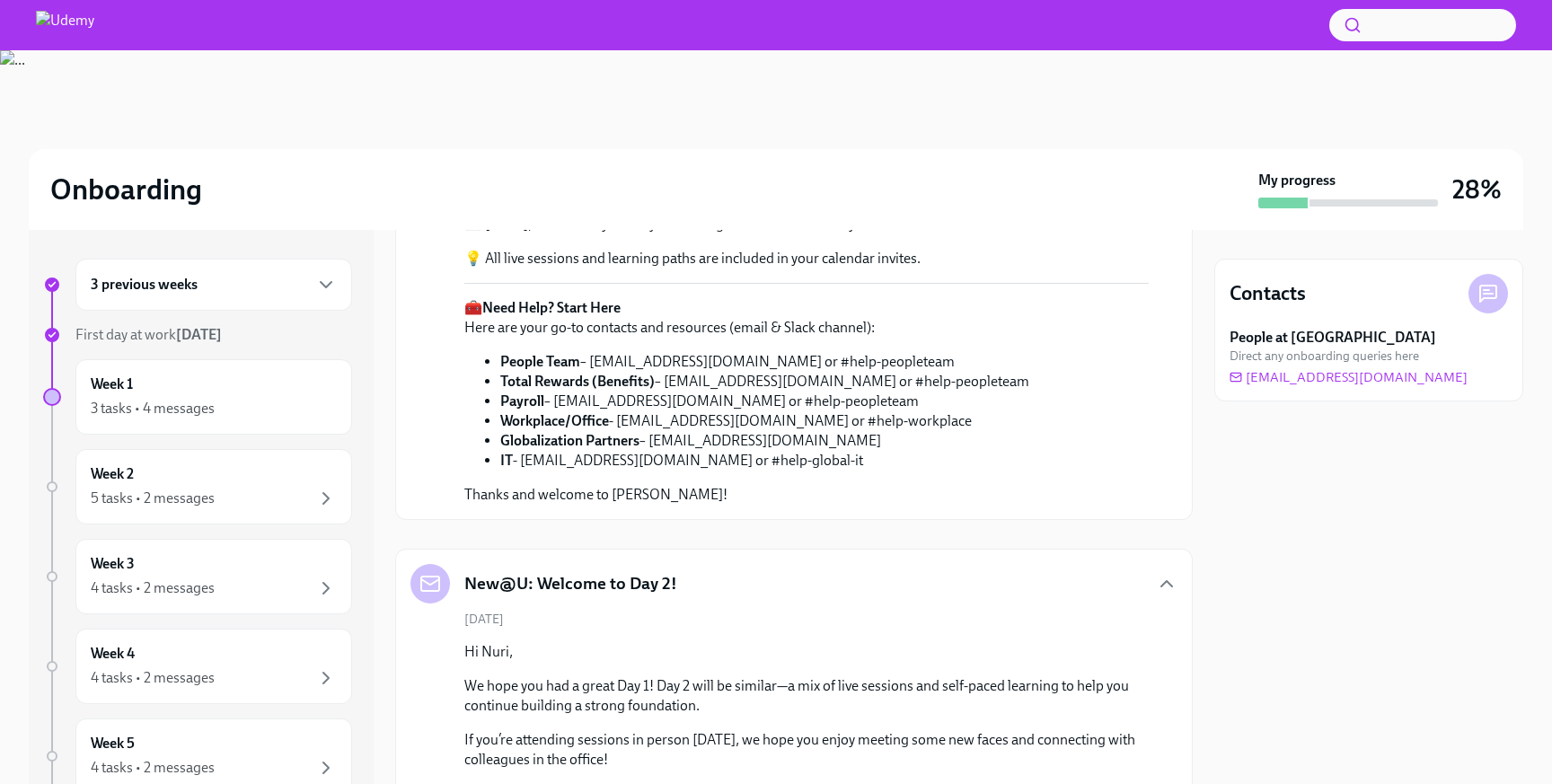
click at [667, 159] on link "New@U Orientation Guide" at bounding box center [659, 150] width 165 height 17
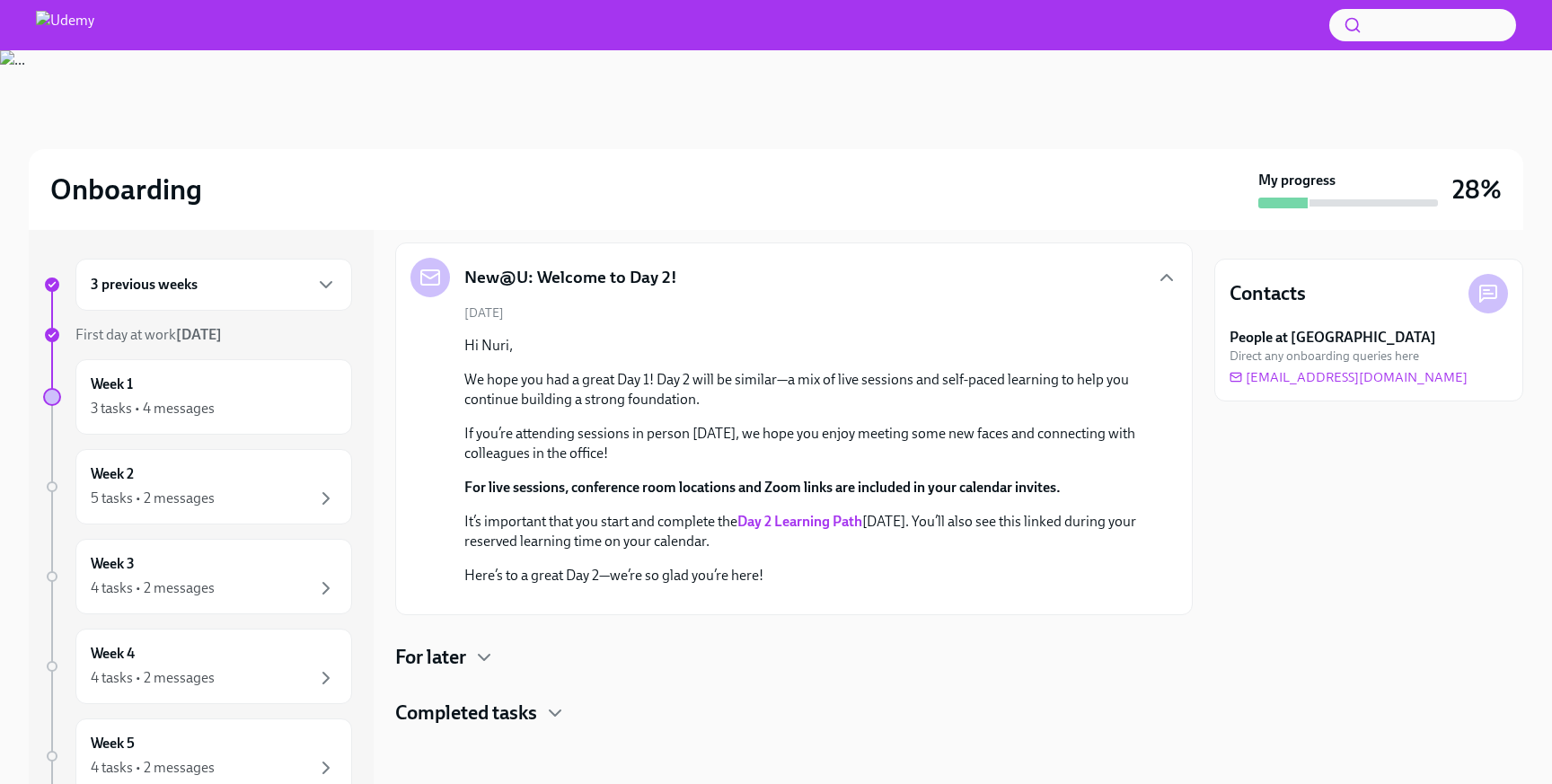
scroll to position [1421, 0]
click at [483, 647] on icon "button" at bounding box center [484, 657] width 21 height 21
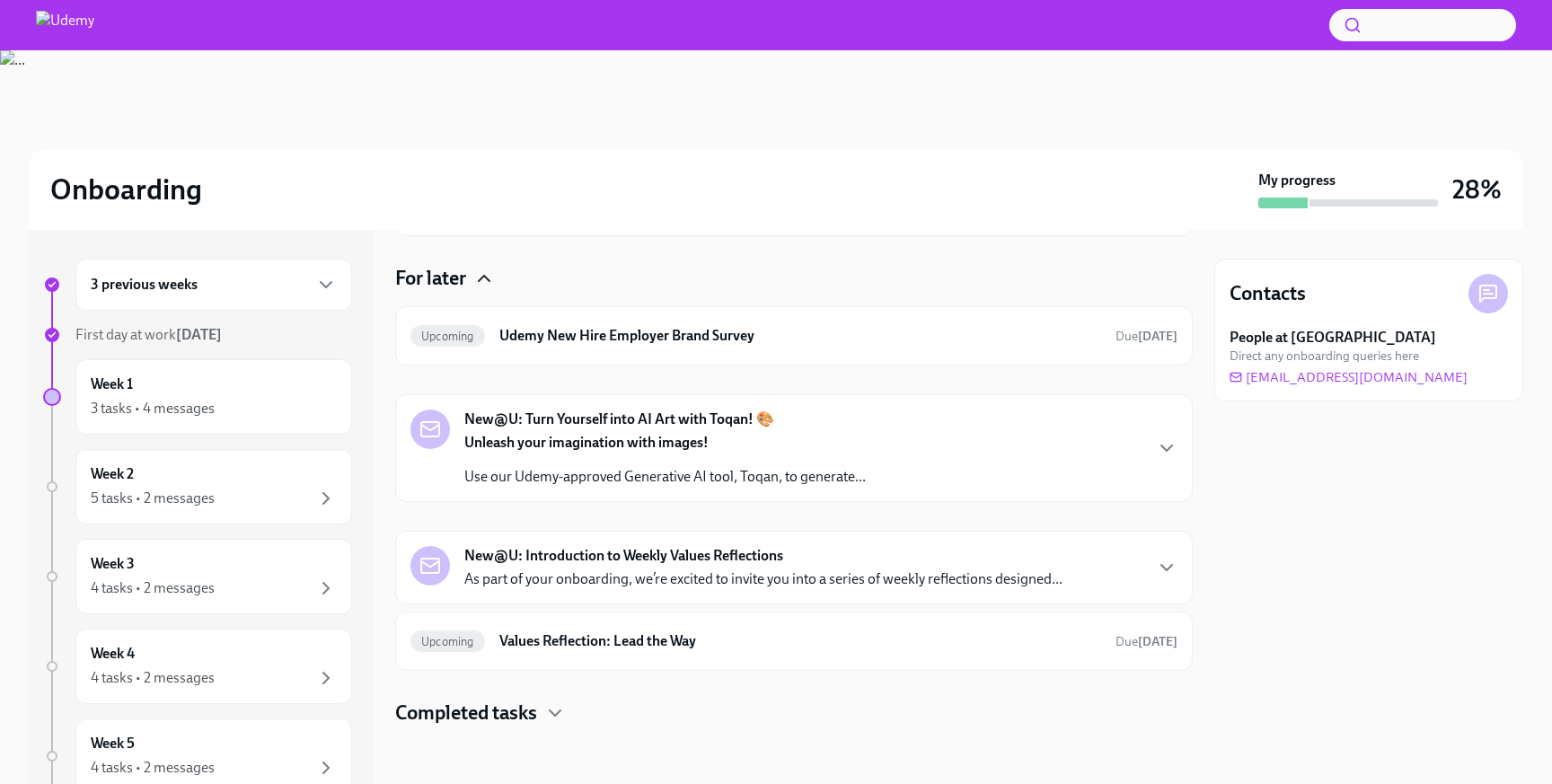
scroll to position [1769, 0]
click at [762, 566] on strong "New@U: Introduction to Weekly Values Reflections" at bounding box center [623, 556] width 318 height 20
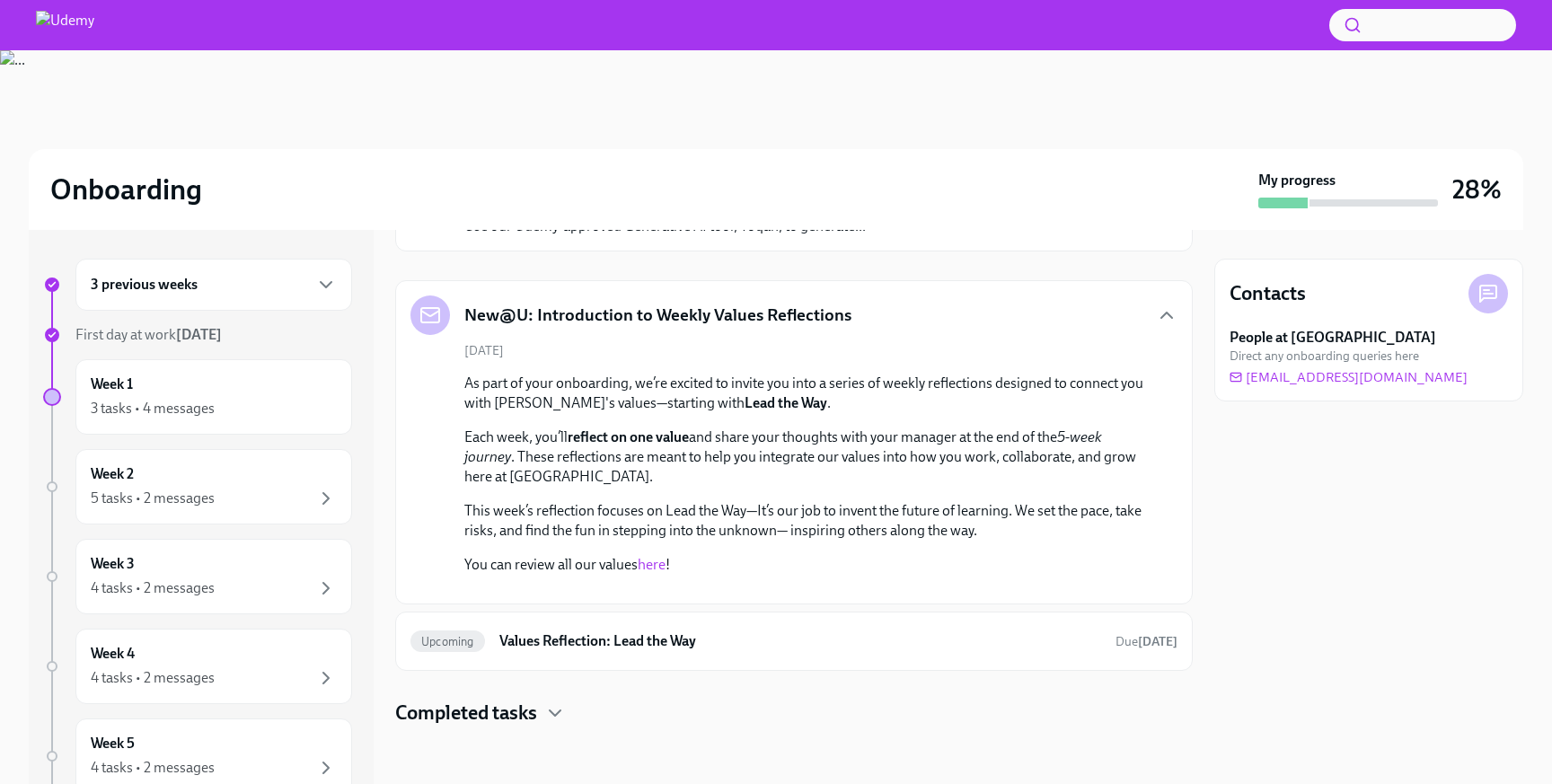
scroll to position [2244, 0]
click at [1379, 22] on button "button" at bounding box center [1422, 25] width 187 height 33
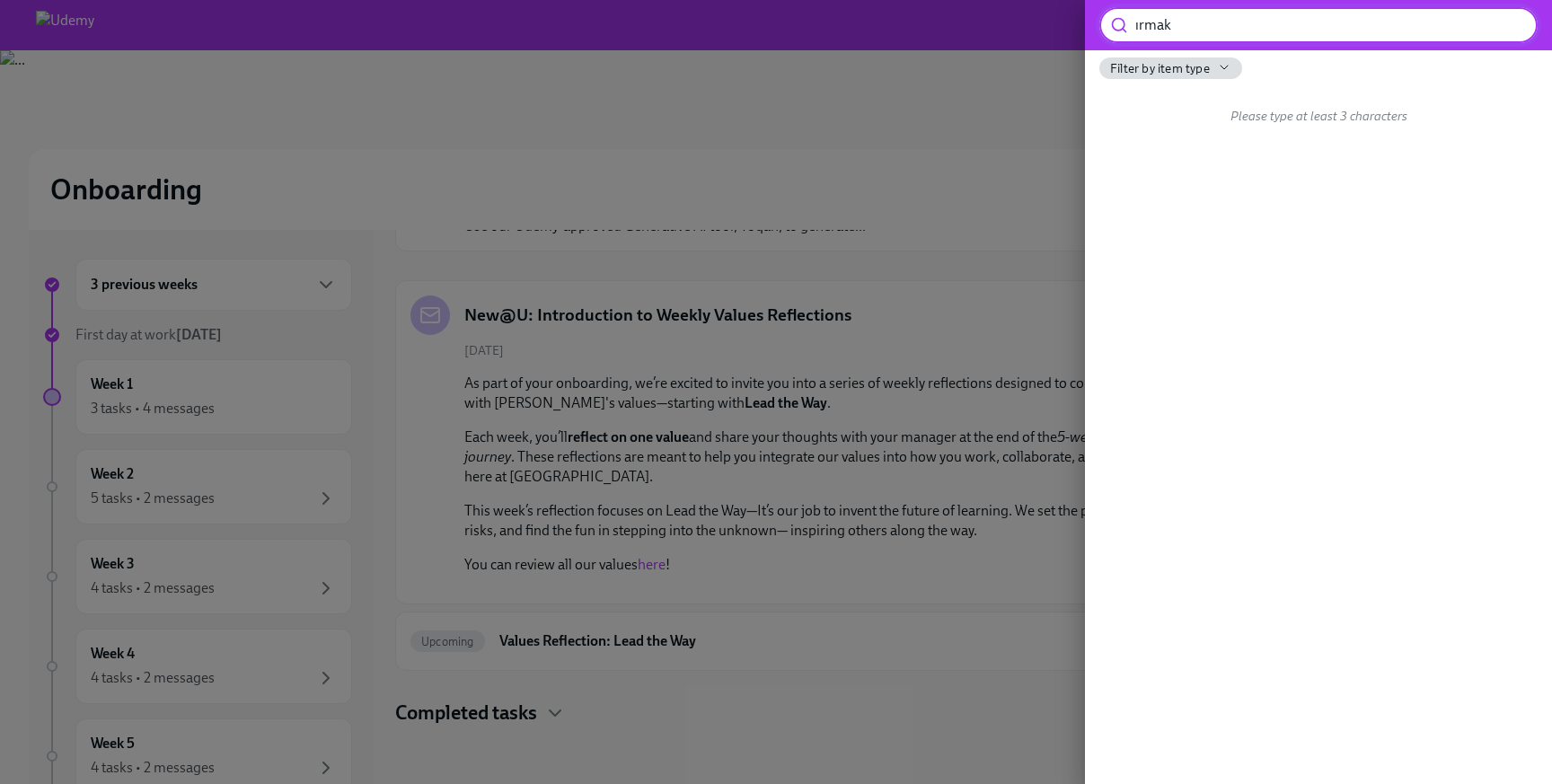
type input "ırmak"
type input "t-shirt"
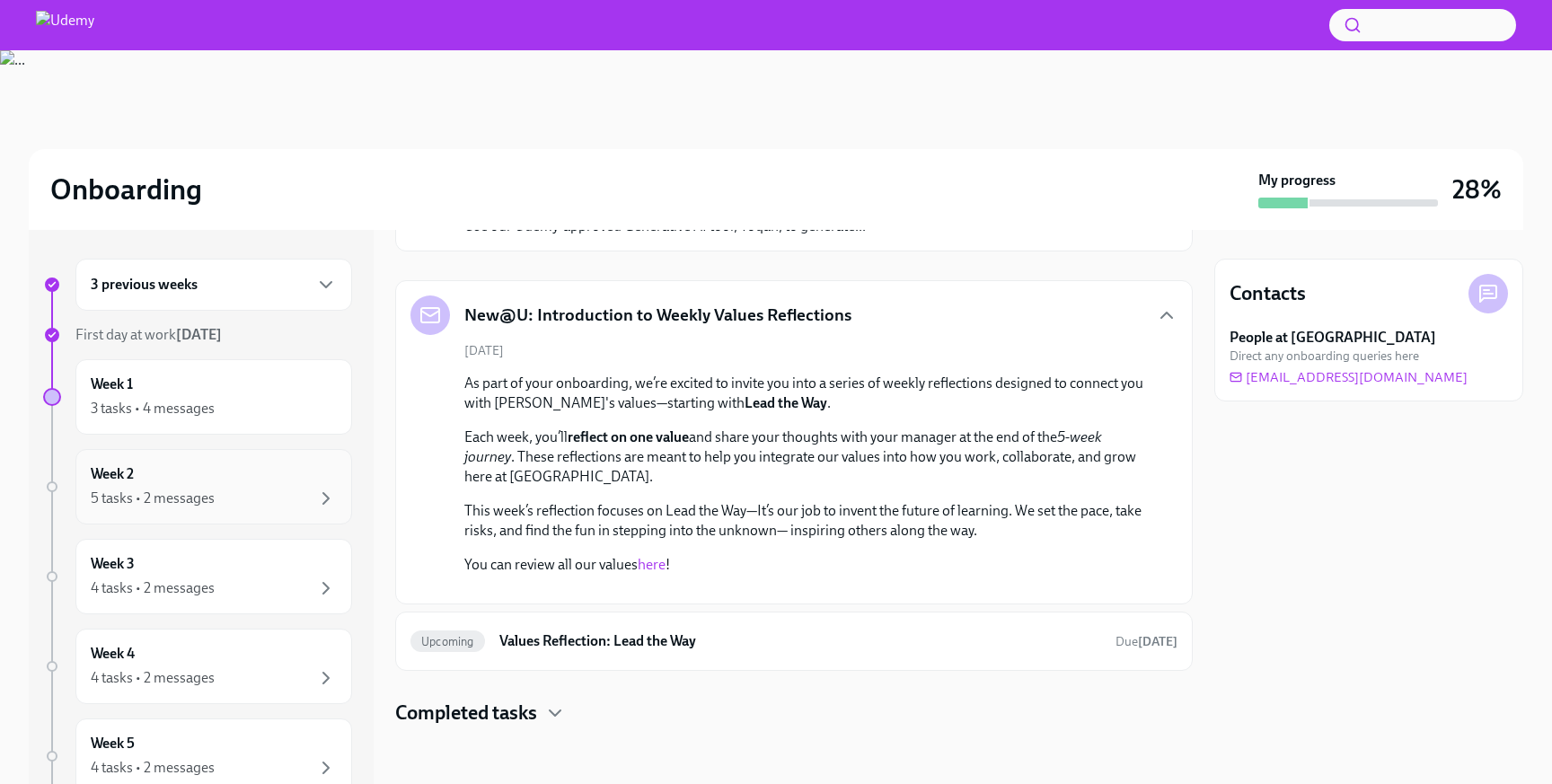
click at [209, 480] on div "Week 2 5 tasks • 2 messages" at bounding box center [214, 487] width 246 height 45
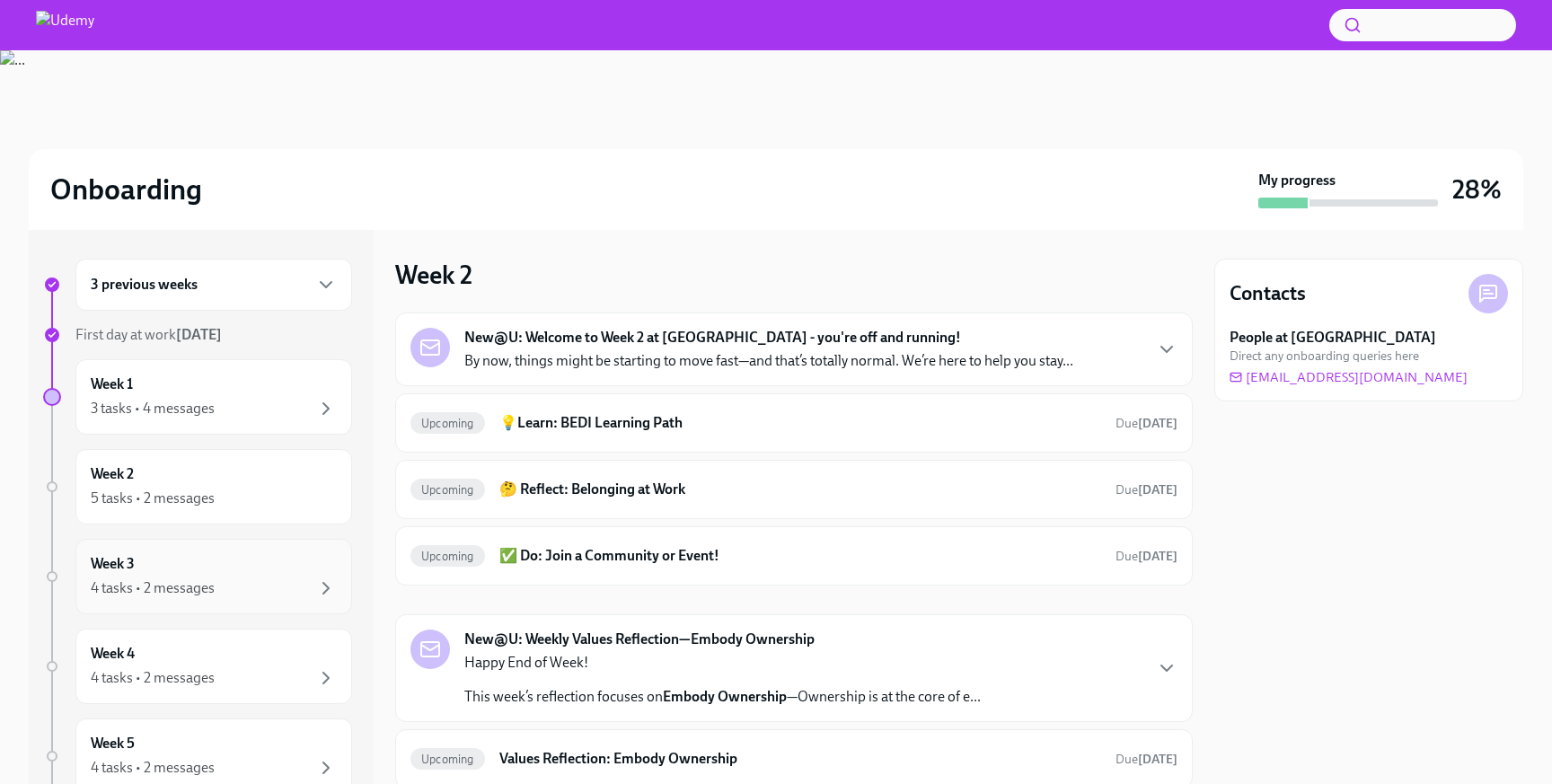
click at [195, 558] on div "Week 3 4 tasks • 2 messages" at bounding box center [214, 576] width 246 height 45
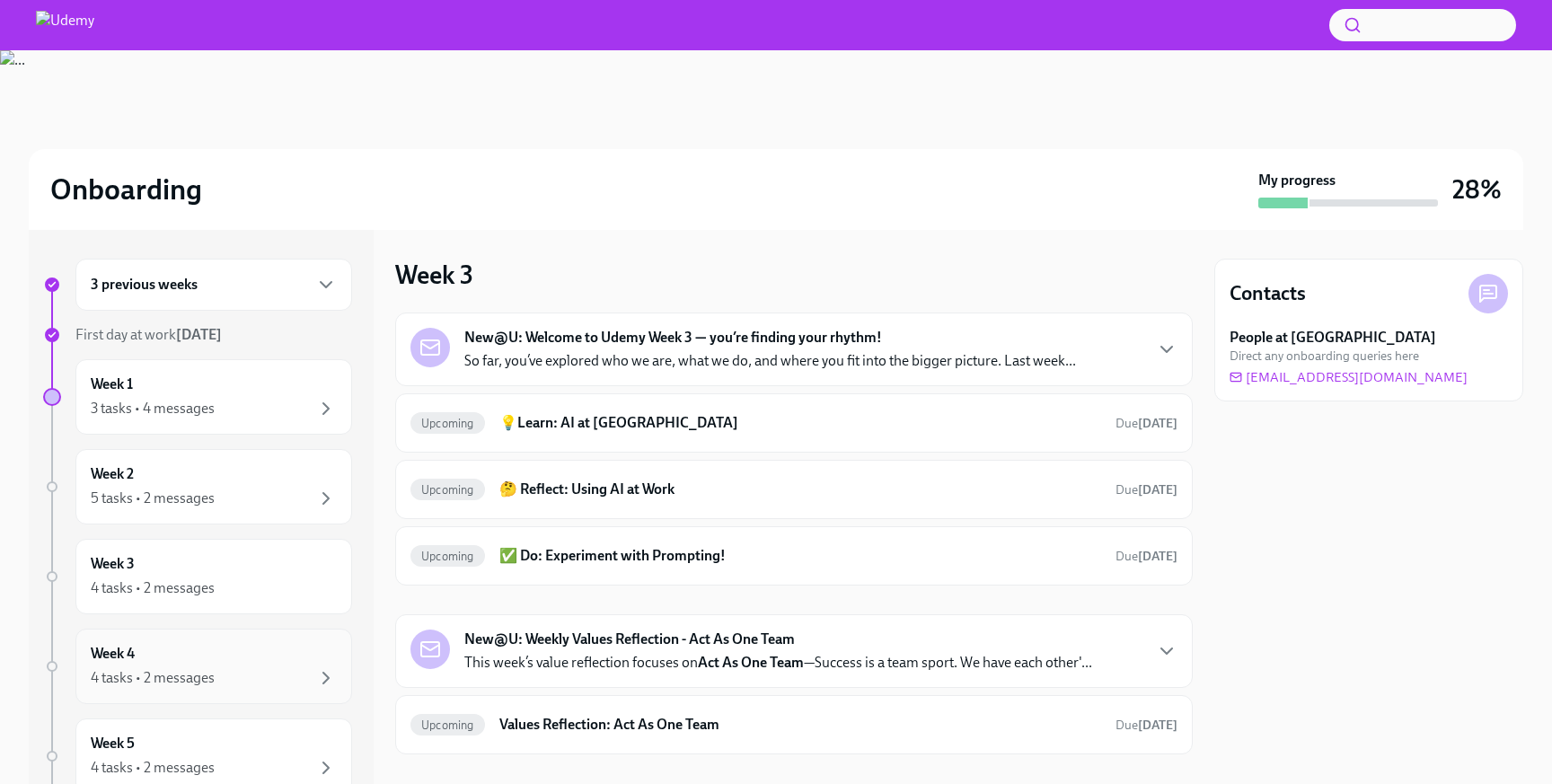
click at [311, 654] on div "Week 4 4 tasks • 2 messages" at bounding box center [214, 666] width 246 height 45
click at [245, 414] on div "3 tasks • 4 messages" at bounding box center [214, 409] width 246 height 21
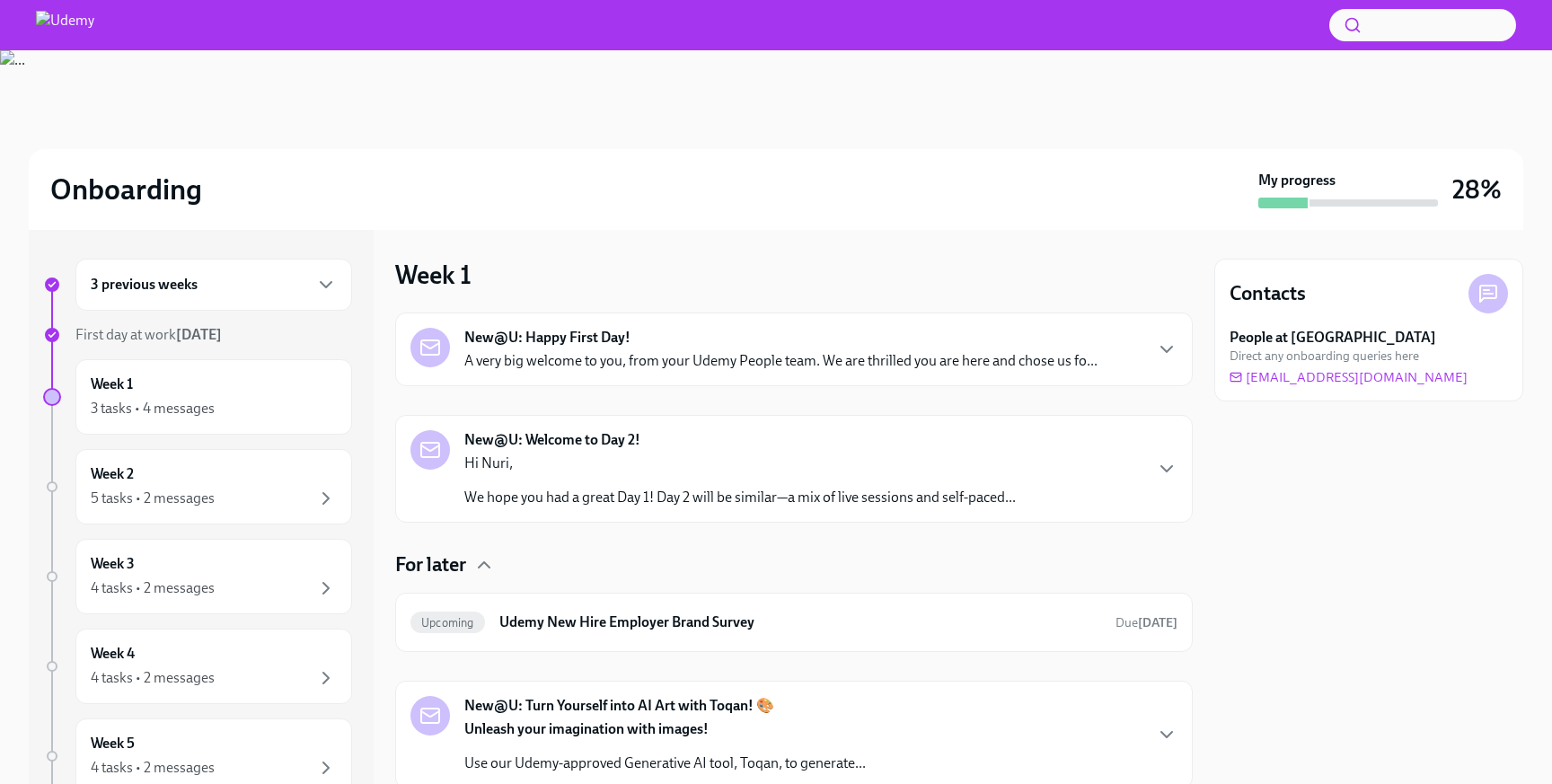
click at [598, 482] on div "Hi Nuri, We hope you had a great Day 1! Day 2 will be similar—a mix of live ses…" at bounding box center [740, 480] width 551 height 54
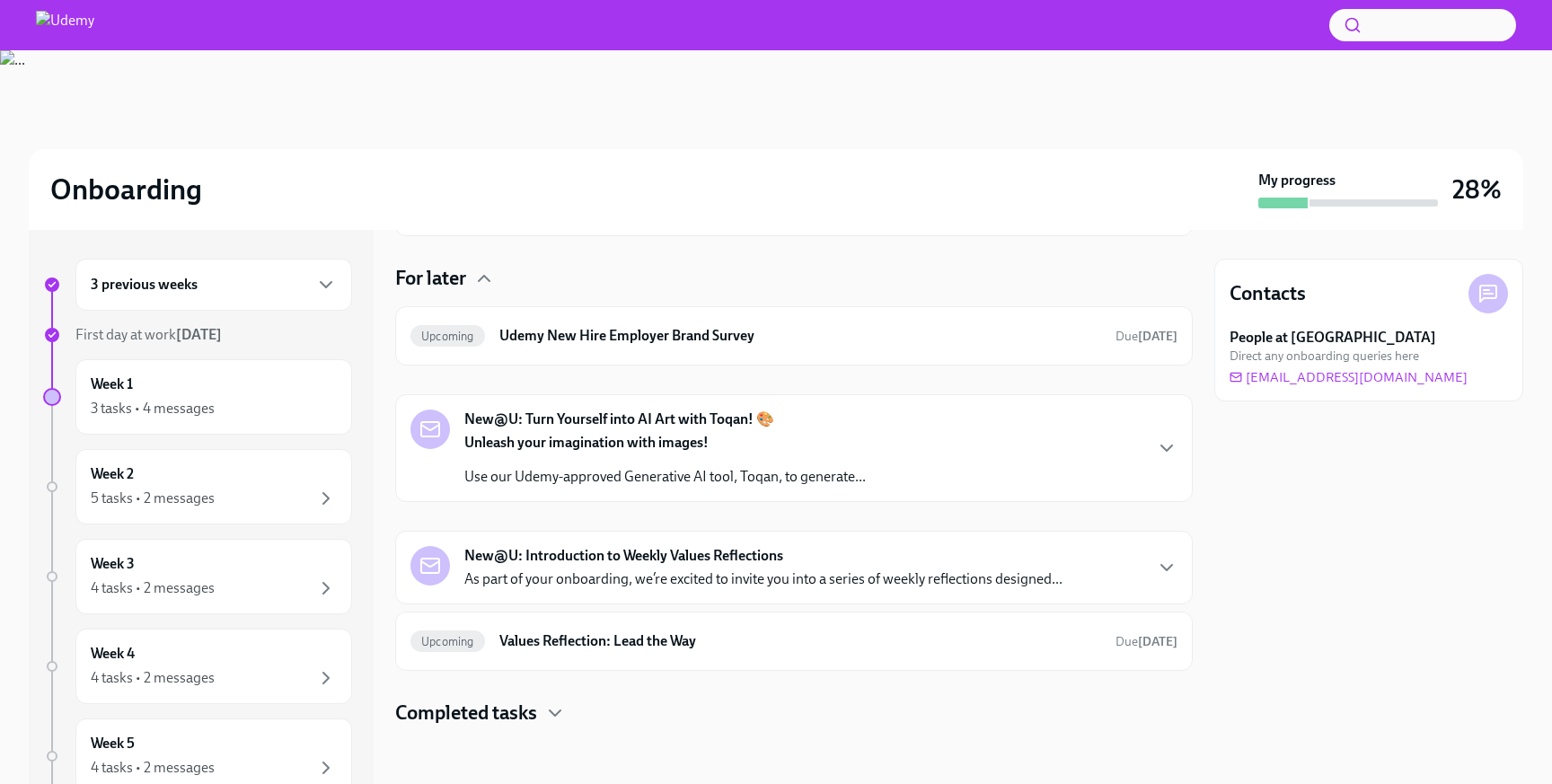
scroll to position [783, 0]
click at [716, 502] on div "New@U: Turn Yourself into AI Art with Toqan! 🎨 Unleash your imagination with im…" at bounding box center [794, 448] width 798 height 108
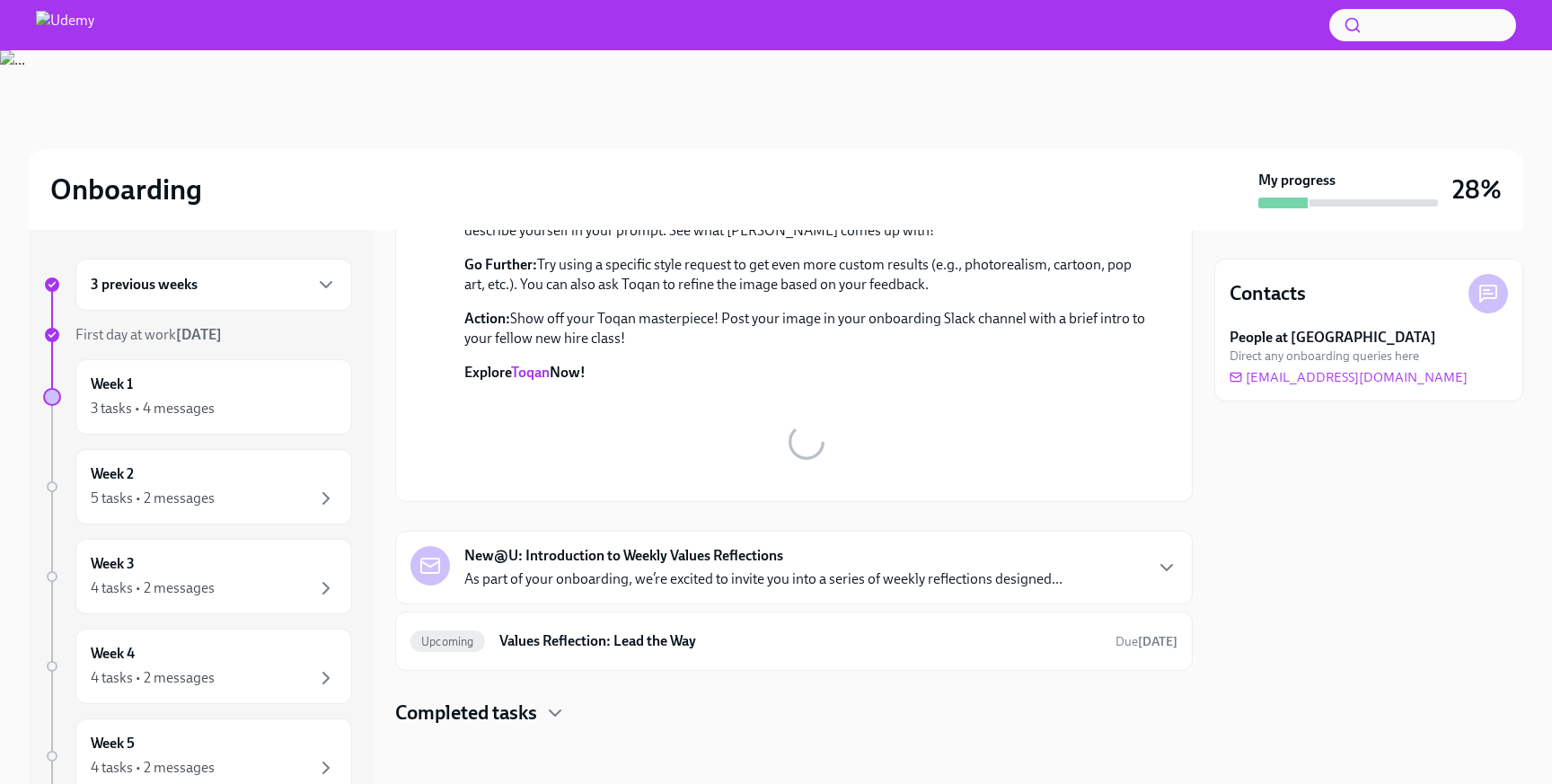
click at [731, 577] on div "New@U: Introduction to Weekly Values Reflections As part of your onboarding, we…" at bounding box center [764, 568] width 598 height 43
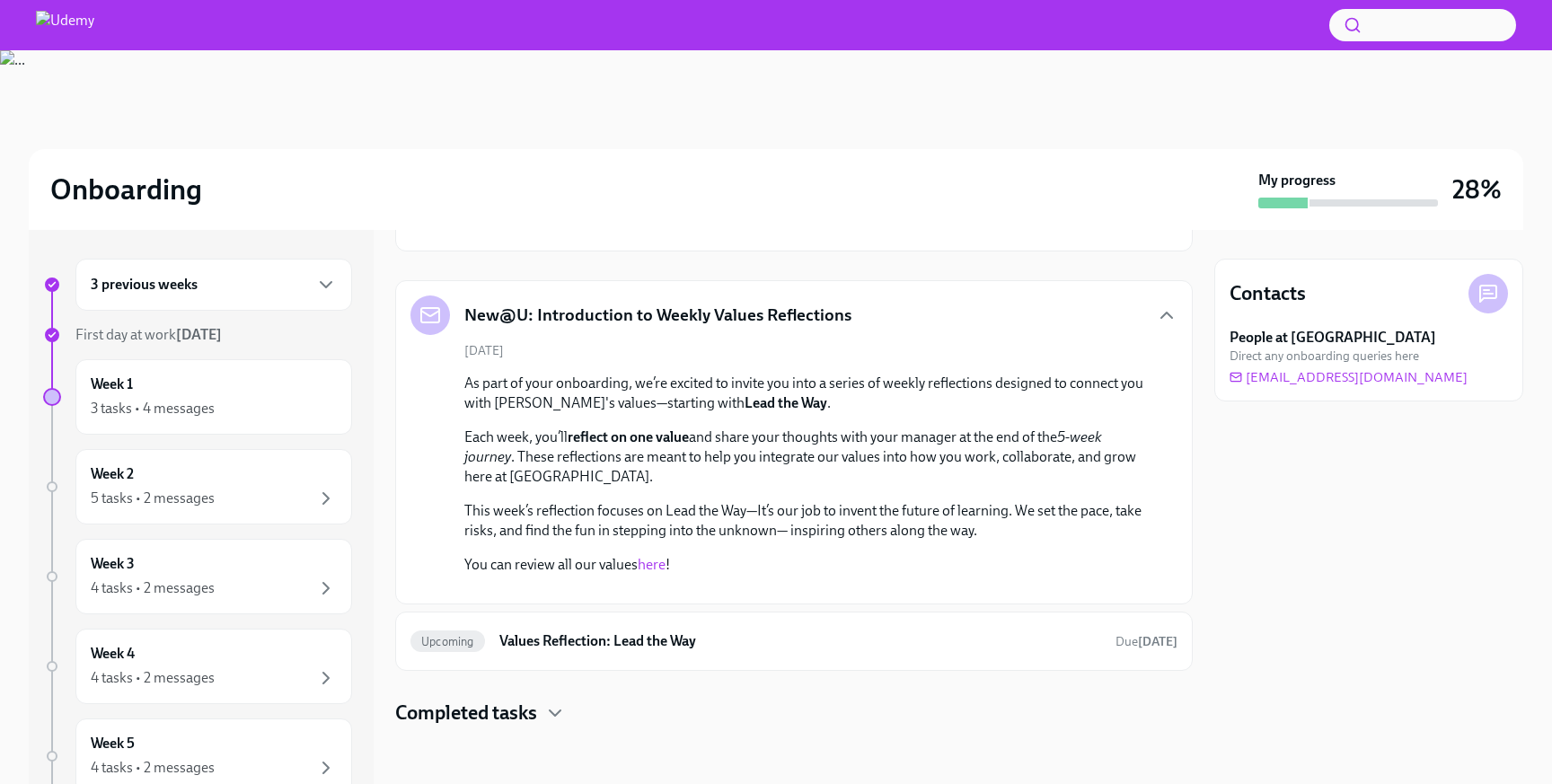
scroll to position [1909, 0]
click at [723, 639] on h6 "Values Reflection: Lead the Way" at bounding box center [800, 641] width 601 height 20
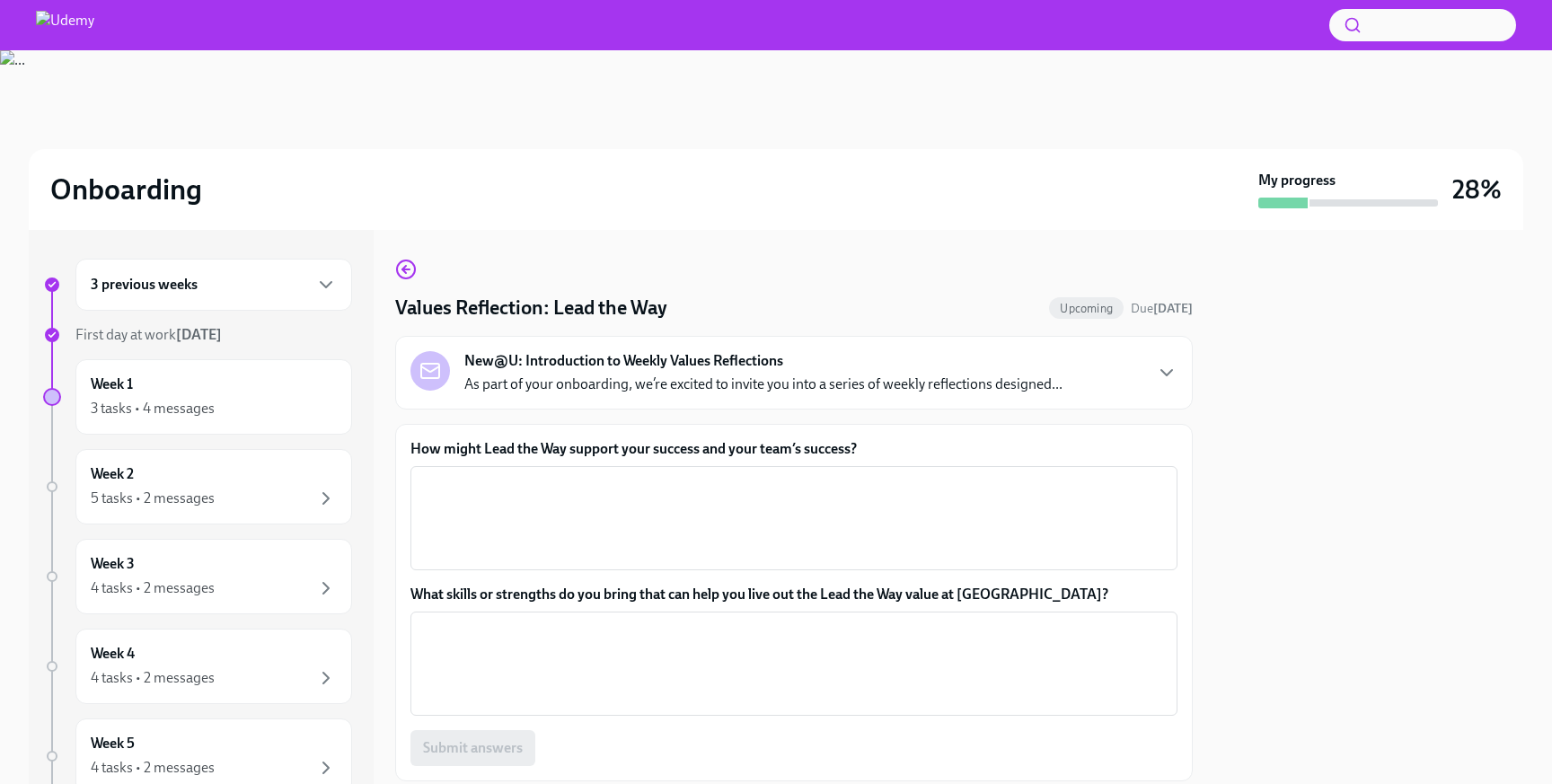
scroll to position [55, 0]
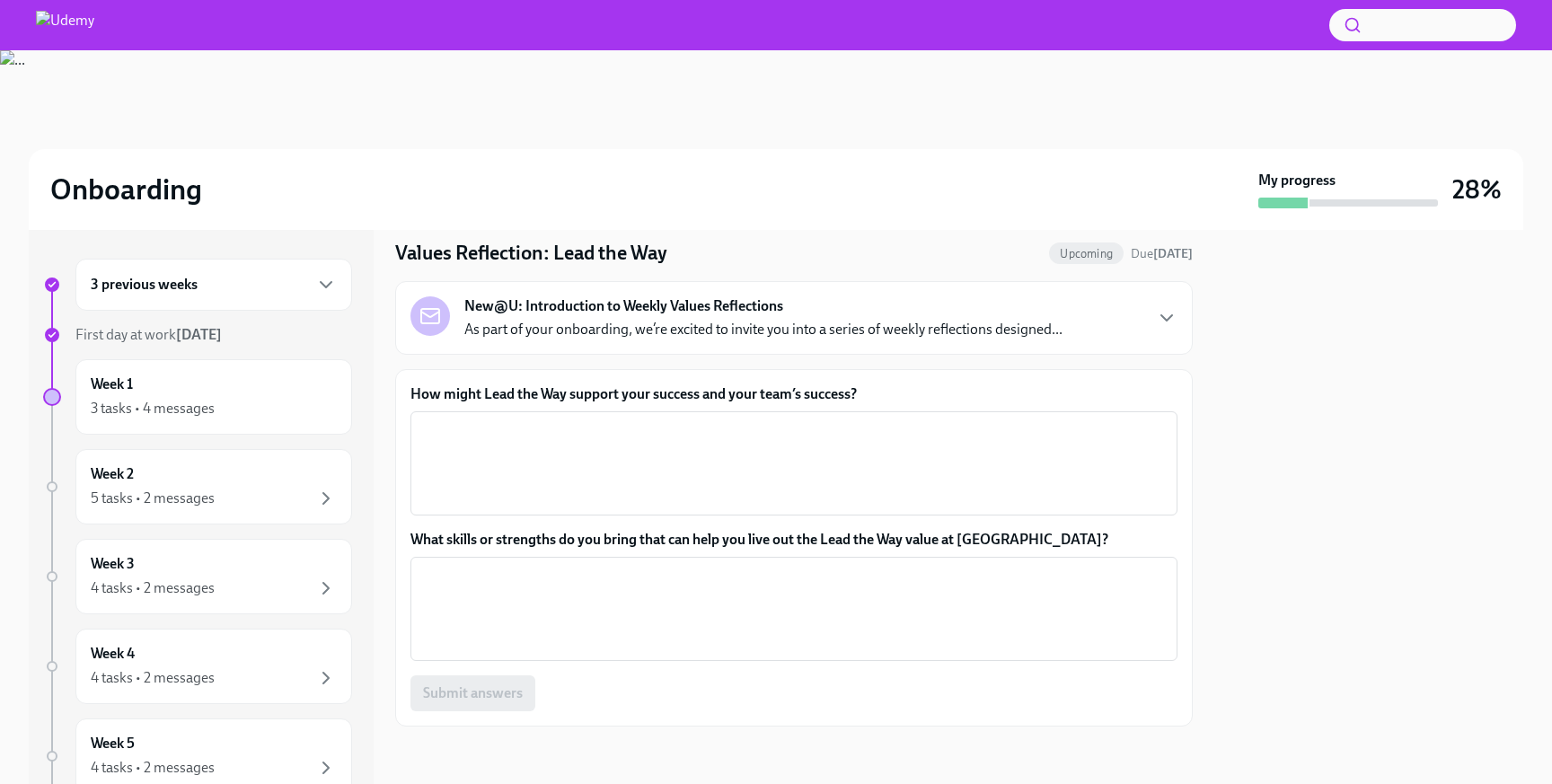
click at [208, 310] on div "3 previous weeks" at bounding box center [213, 285] width 276 height 52
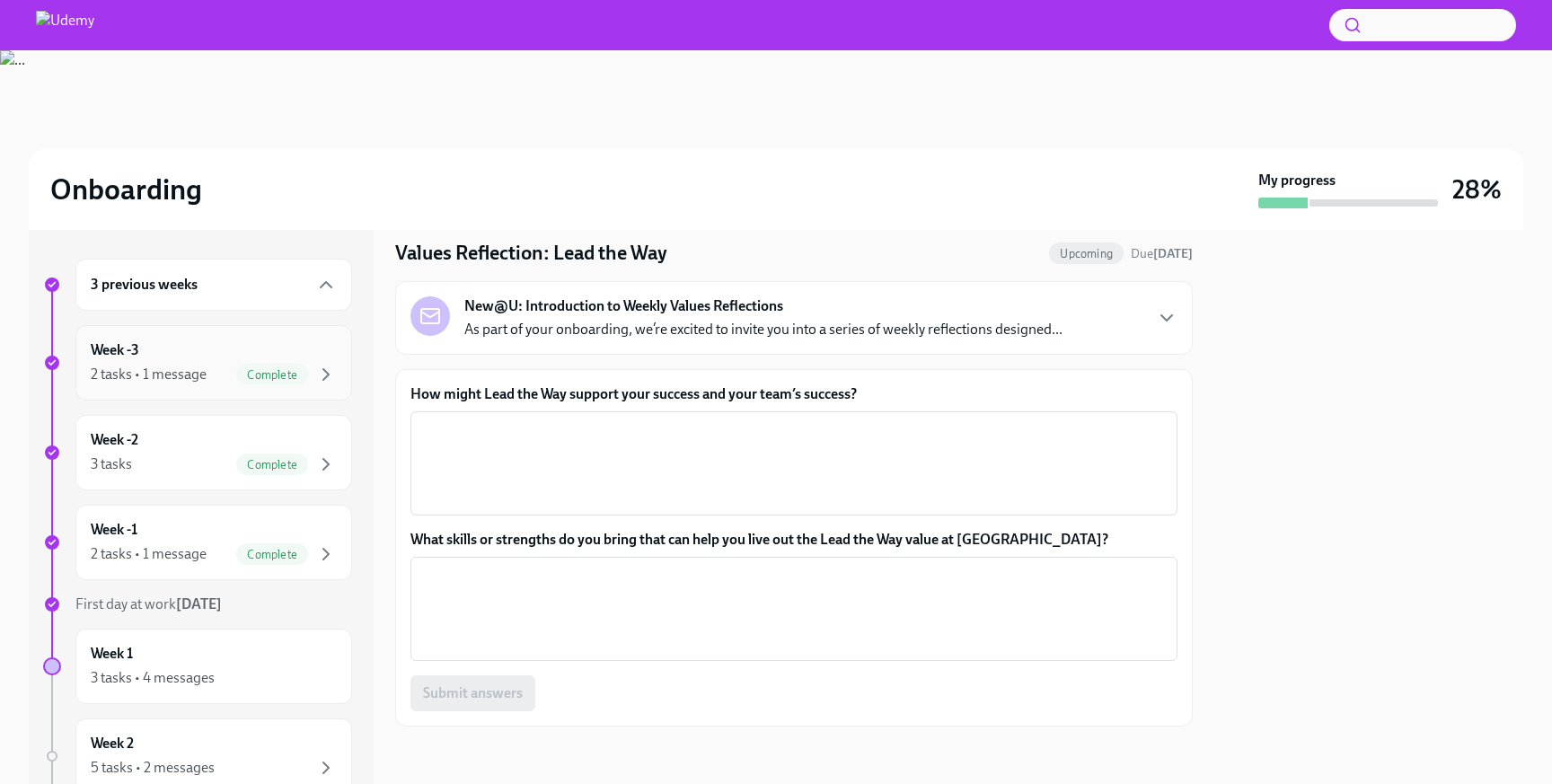
click at [201, 361] on div "Week -3 2 tasks • 1 message Complete" at bounding box center [214, 363] width 246 height 45
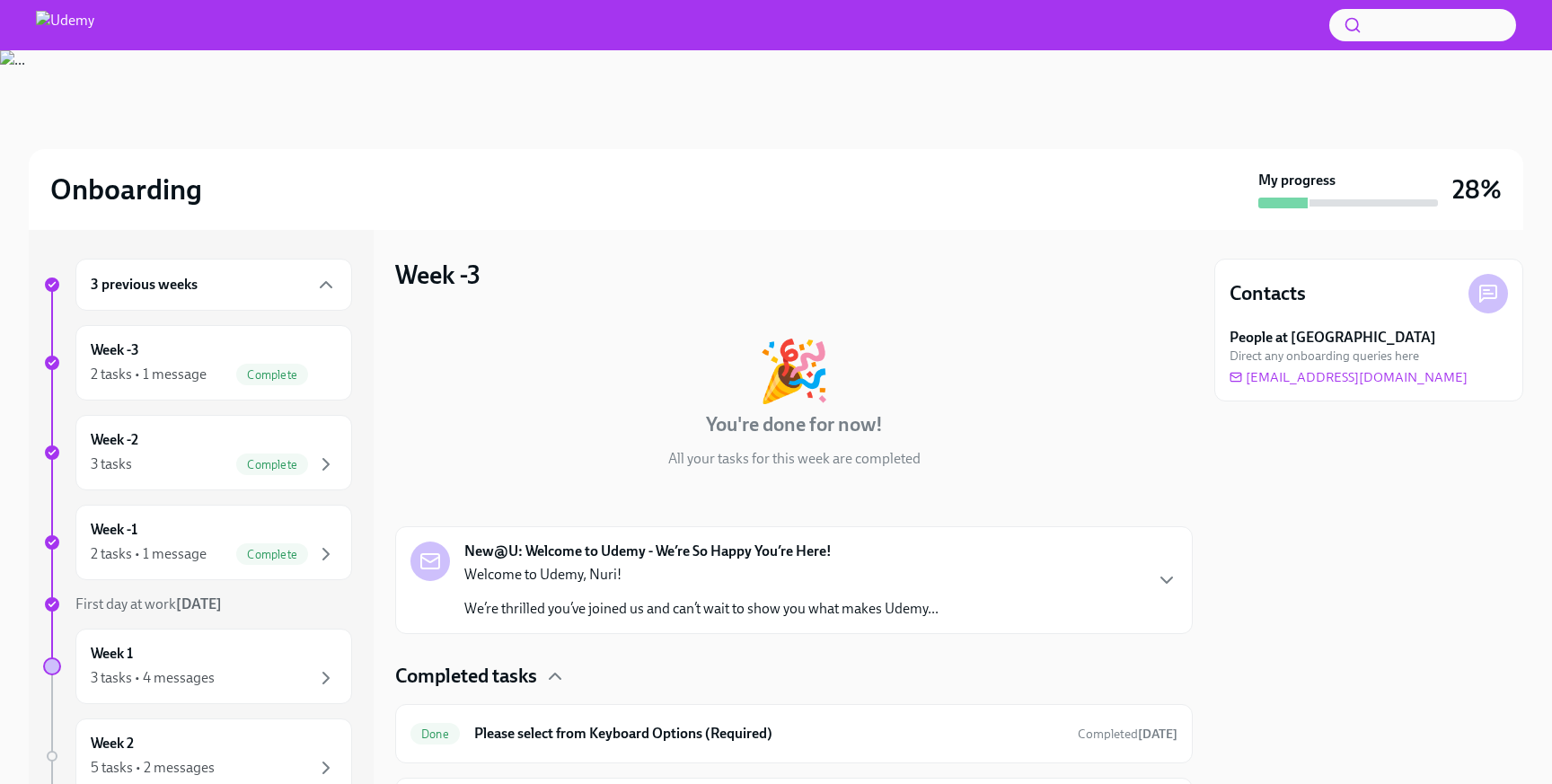
scroll to position [111, 0]
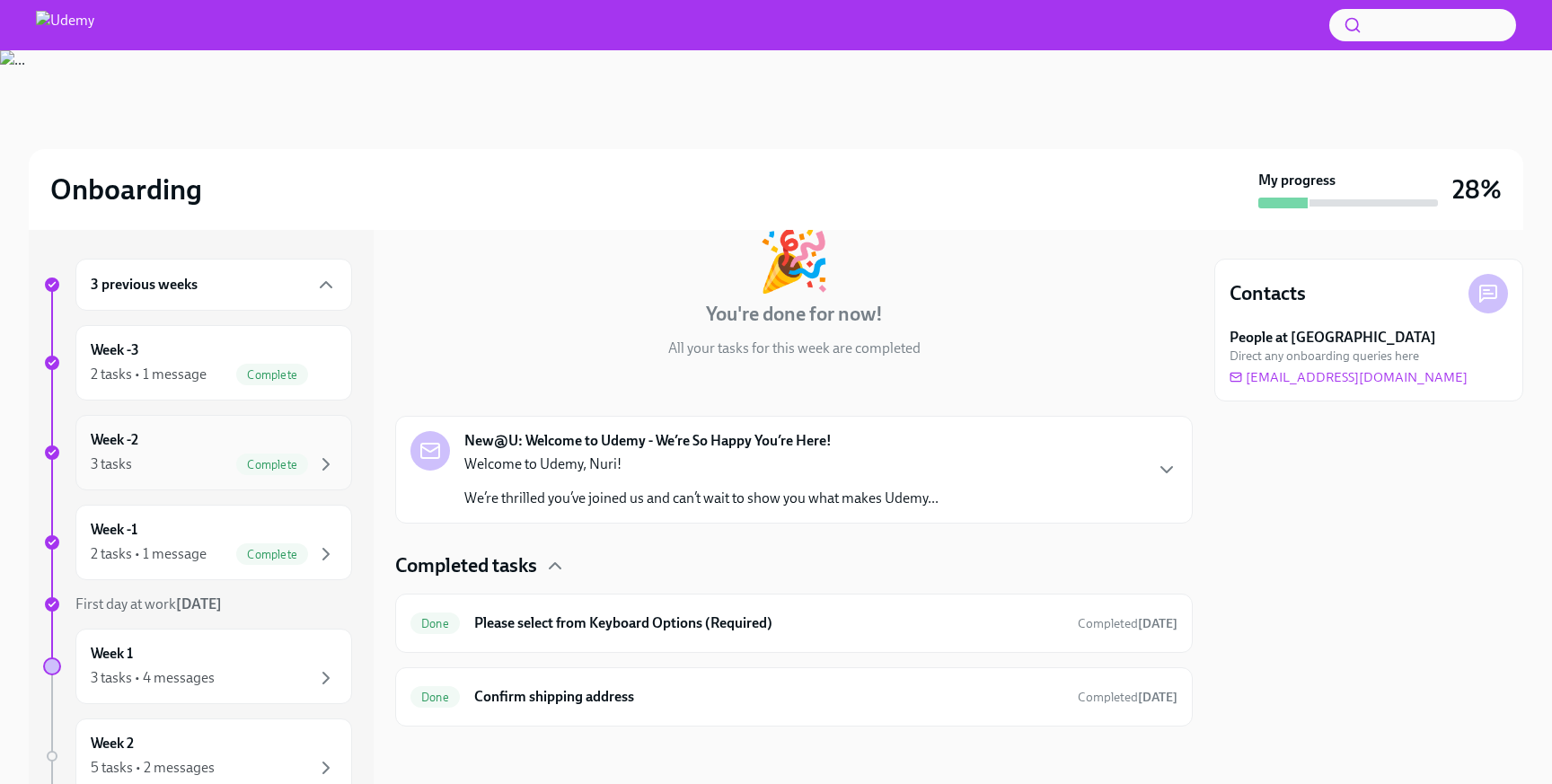
click at [252, 439] on div "Week -2 3 tasks Complete" at bounding box center [214, 452] width 246 height 45
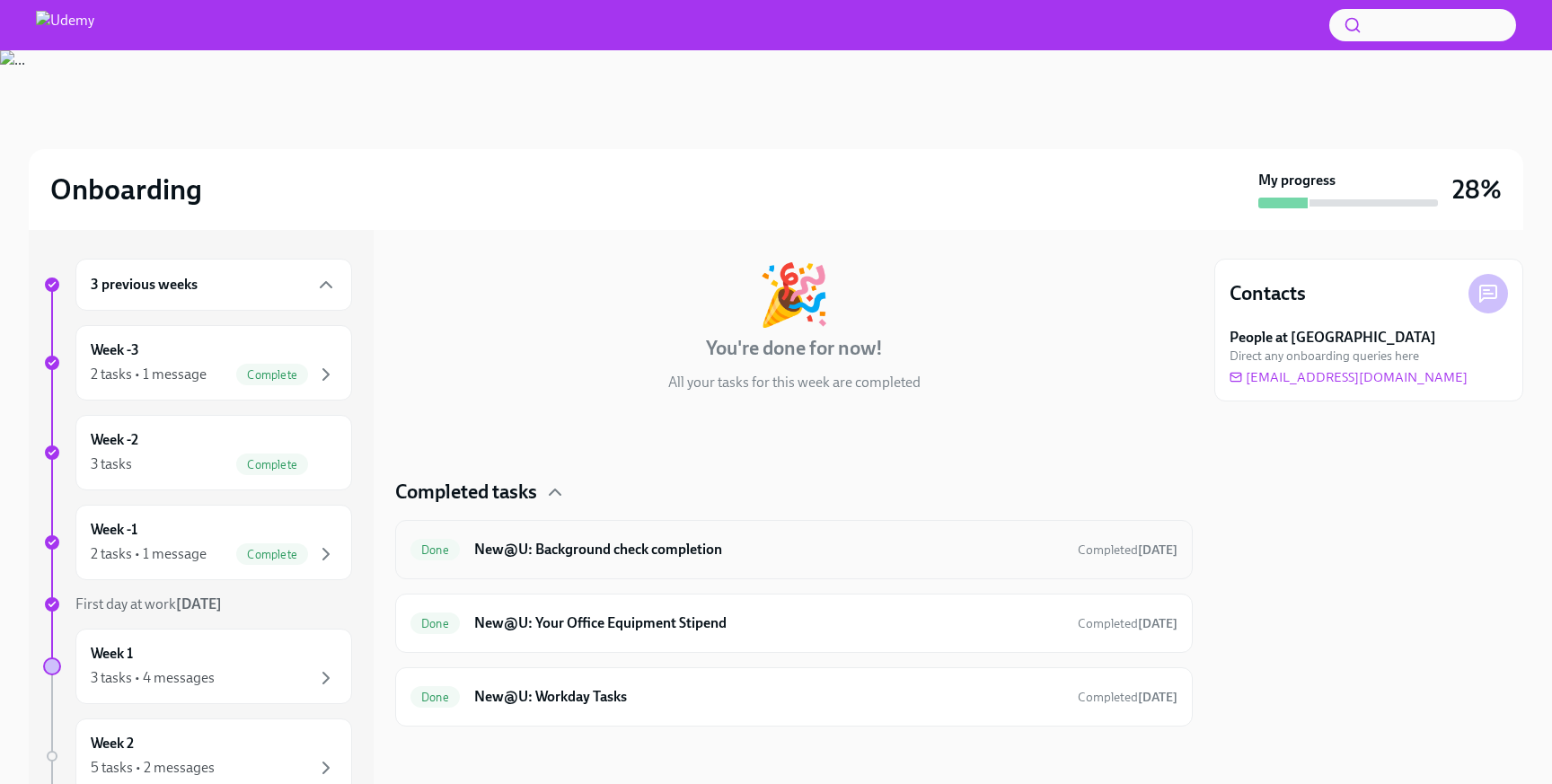
scroll to position [76, 0]
click at [672, 557] on h6 "New@U: Background check completion" at bounding box center [769, 549] width 589 height 20
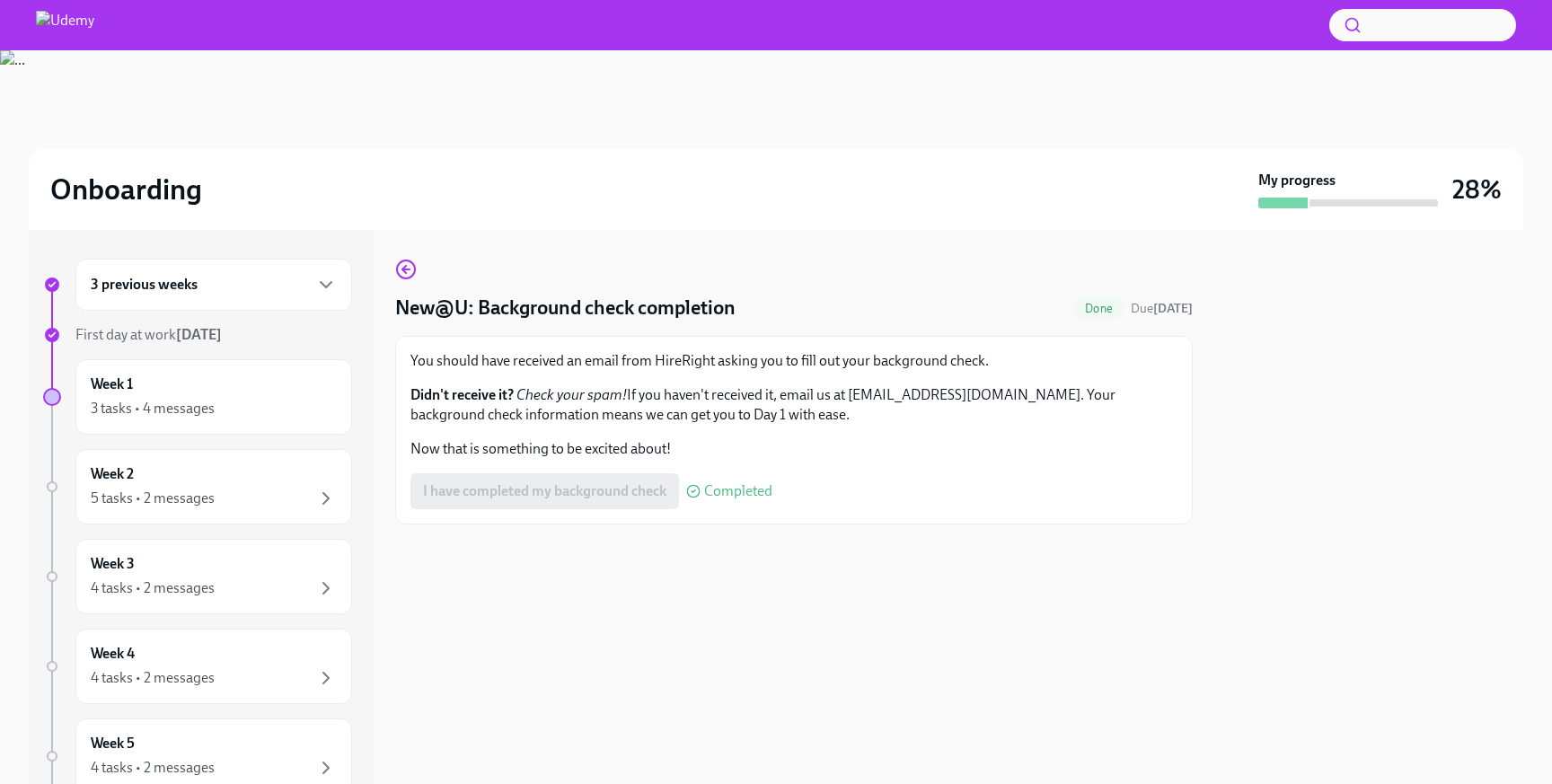
click at [291, 299] on div "3 previous weeks" at bounding box center [213, 285] width 276 height 52
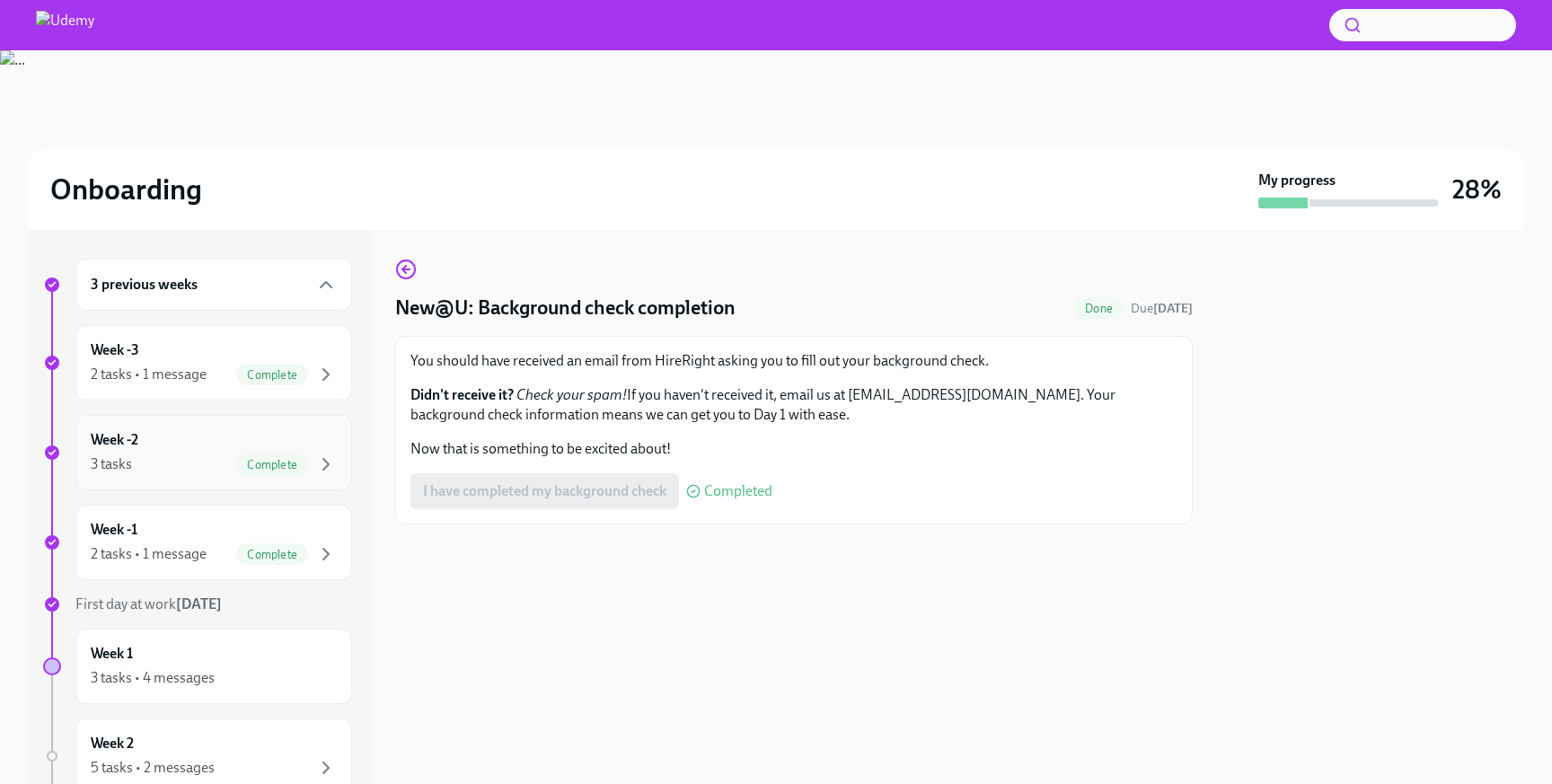
click at [287, 448] on div "Week -2 3 tasks Complete" at bounding box center [214, 452] width 246 height 45
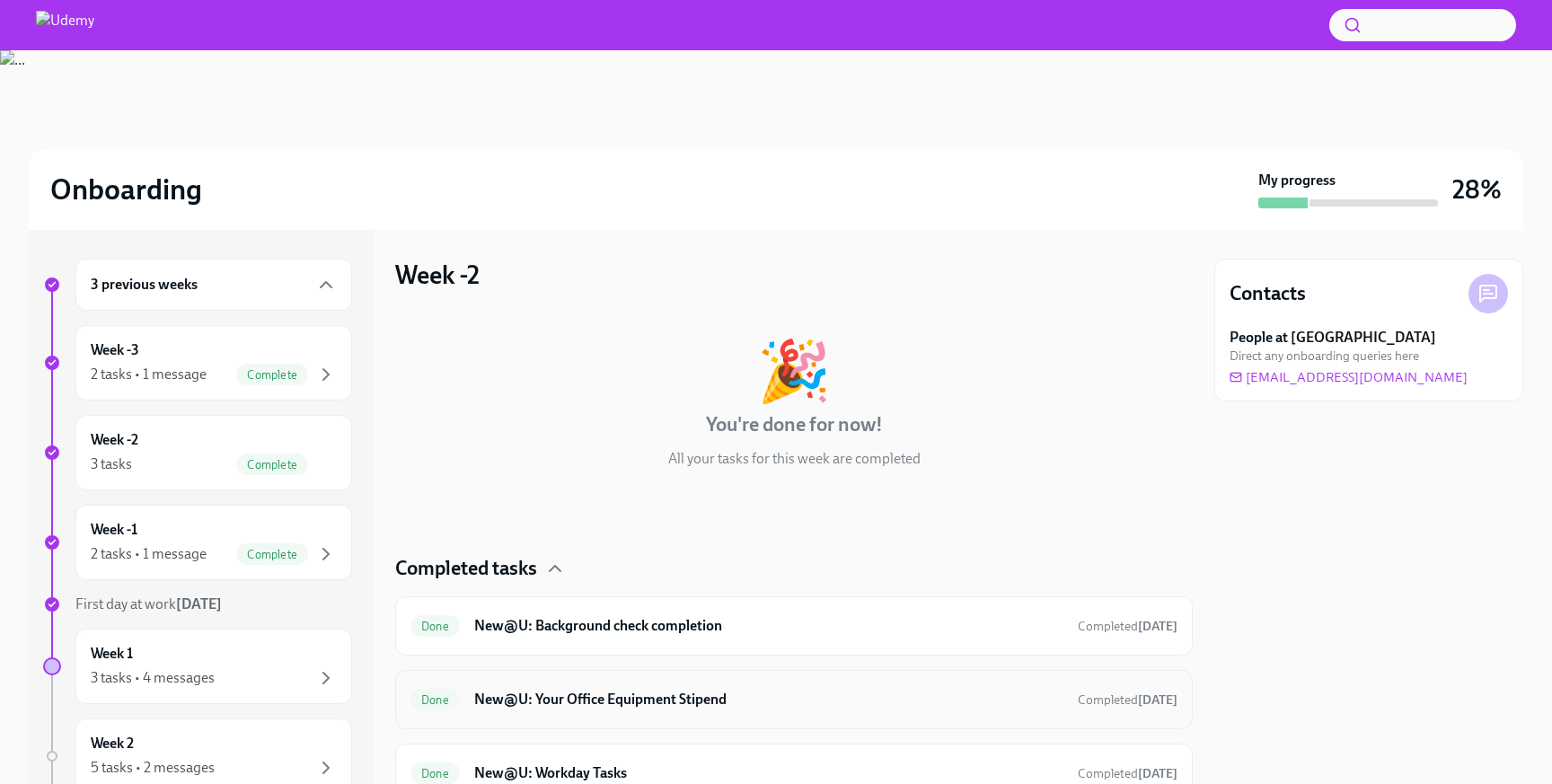
scroll to position [76, 0]
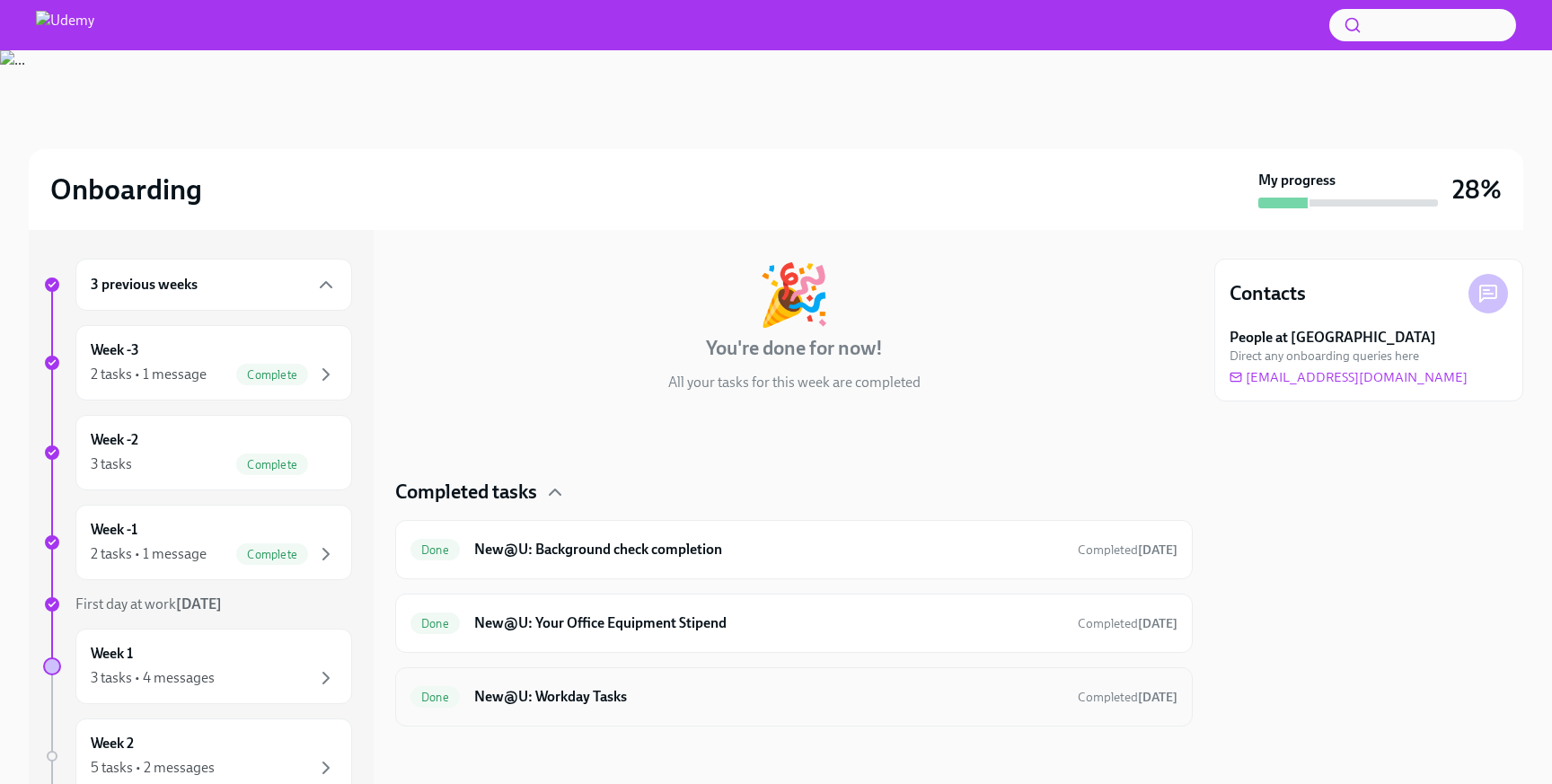
click at [729, 674] on div "Done New@U: Workday Tasks Completed [DATE]" at bounding box center [794, 697] width 798 height 60
click at [722, 691] on h6 "New@U: Workday Tasks" at bounding box center [769, 696] width 589 height 20
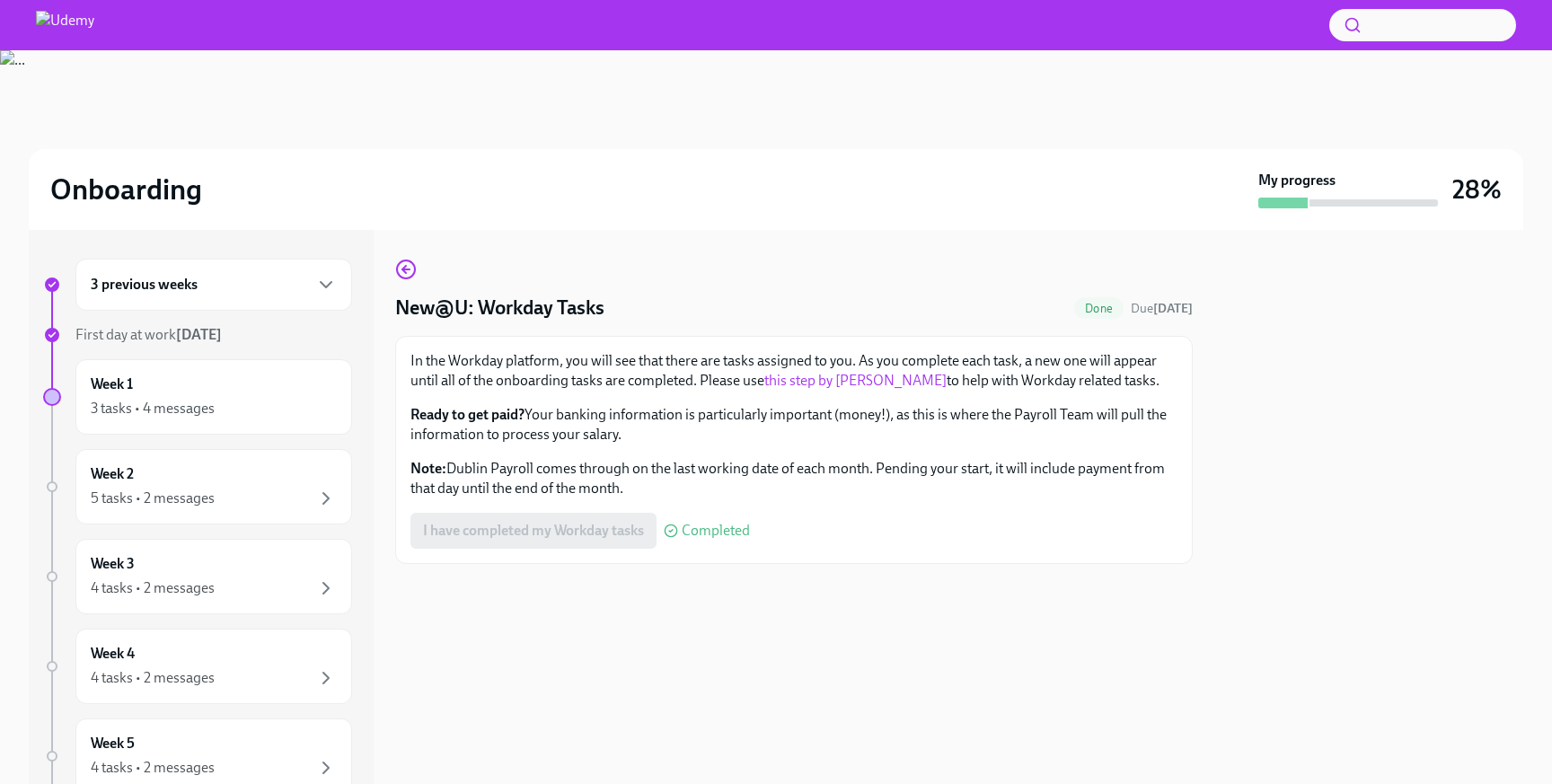
click at [852, 378] on link "this step by [PERSON_NAME]" at bounding box center [854, 380] width 182 height 17
click at [252, 407] on div "3 tasks • 4 messages" at bounding box center [214, 409] width 246 height 21
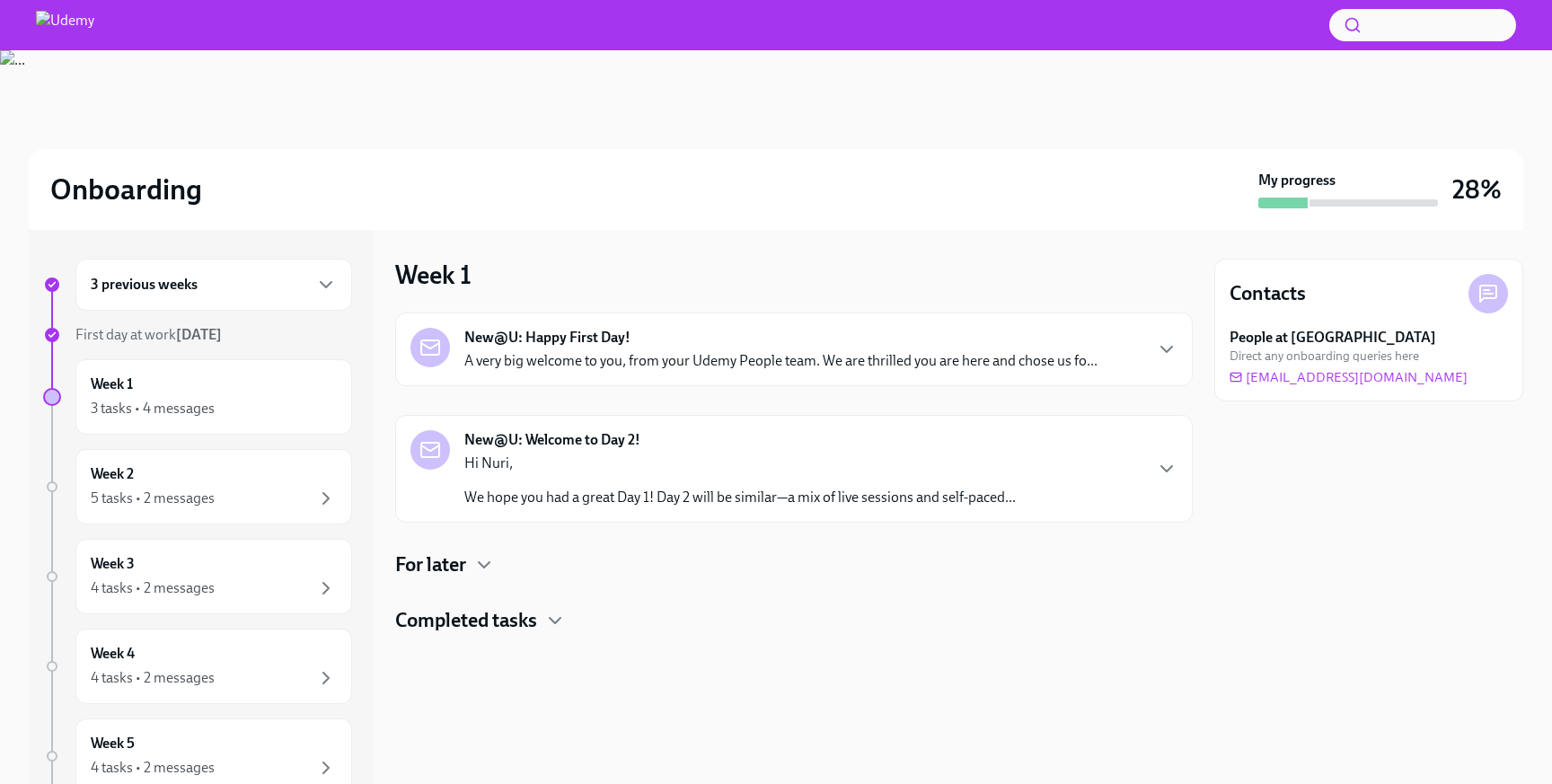
click at [645, 450] on div "New@U: Welcome to Day 2! Hi [PERSON_NAME], We hope you had a great Day 1! Day 2…" at bounding box center [740, 468] width 551 height 77
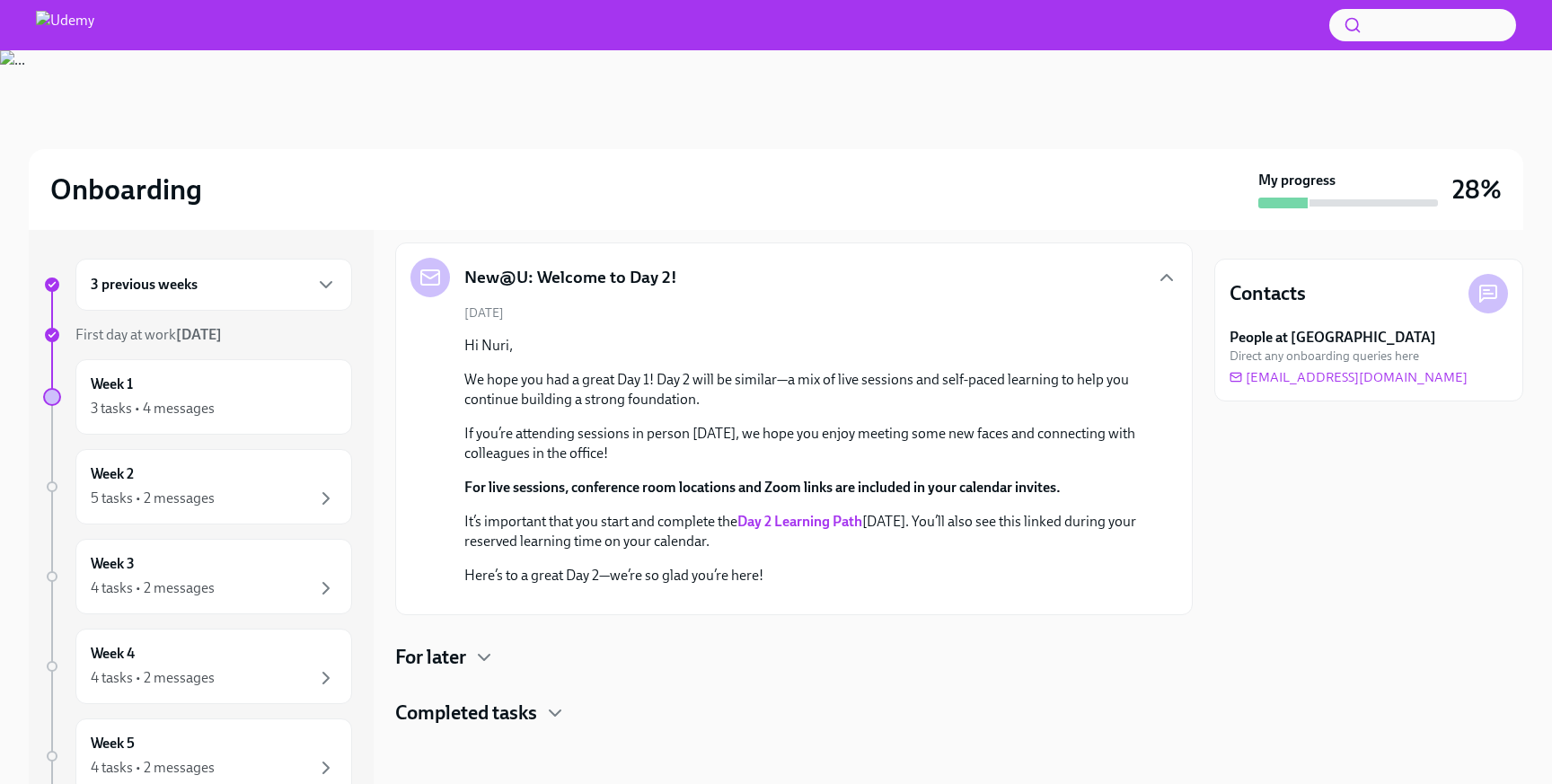
scroll to position [461, 0]
click at [668, 656] on div "For later" at bounding box center [794, 657] width 798 height 27
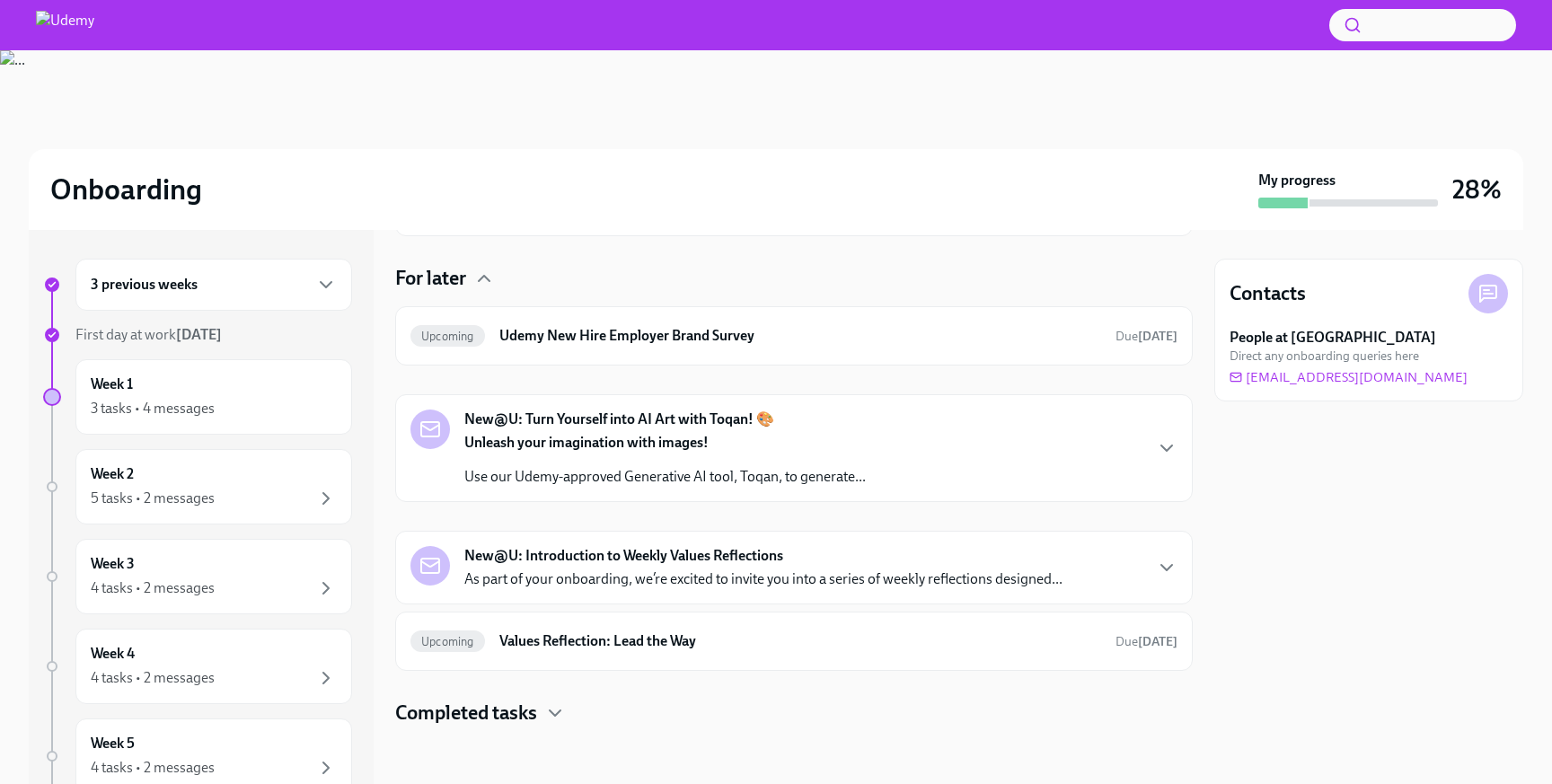
scroll to position [656, 0]
click at [853, 487] on p "Use our Udemy-approved Generative AI tool, Toqan, to generate..." at bounding box center [665, 476] width 401 height 20
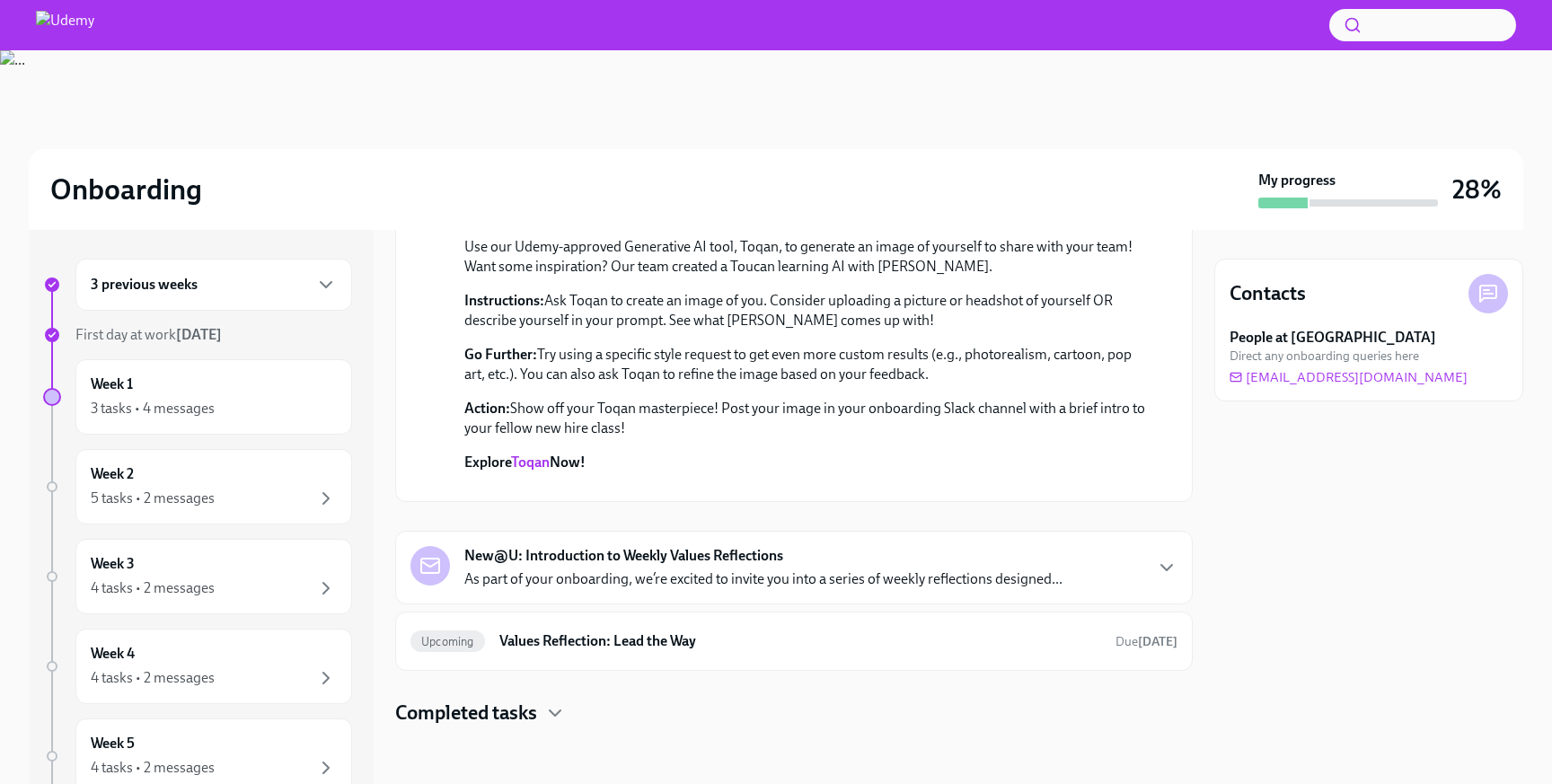
scroll to position [1464, 0]
click at [833, 601] on div "New@U: Introduction to Weekly Values Reflections As part of your onboarding, we…" at bounding box center [794, 568] width 798 height 74
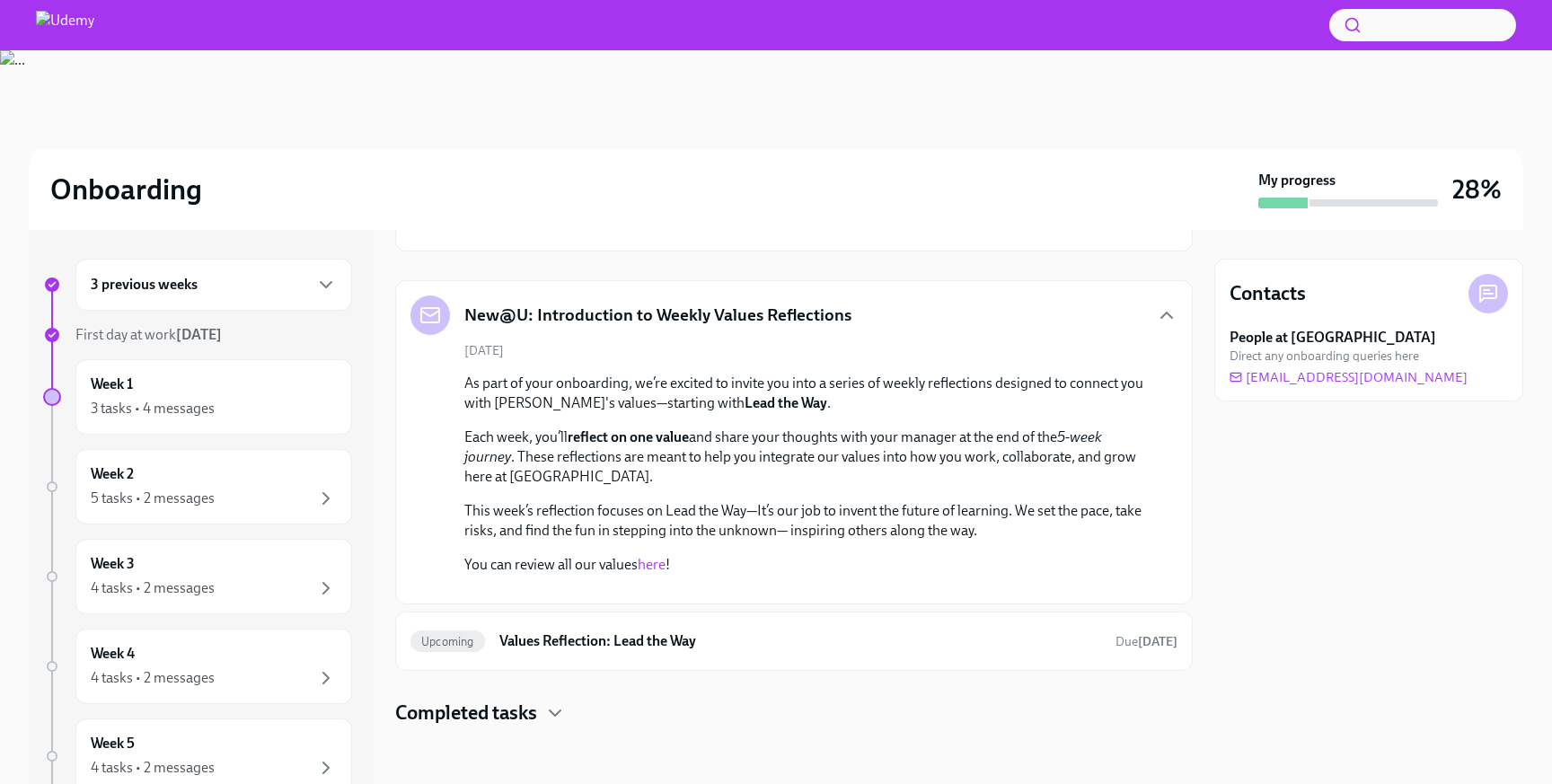
scroll to position [1909, 0]
